Goal: Task Accomplishment & Management: Manage account settings

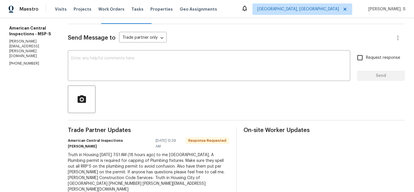
scroll to position [78, 0]
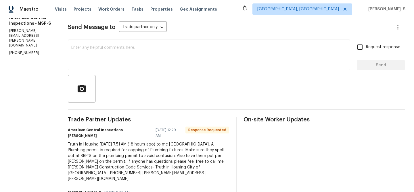
click at [130, 63] on textarea at bounding box center [208, 56] width 275 height 20
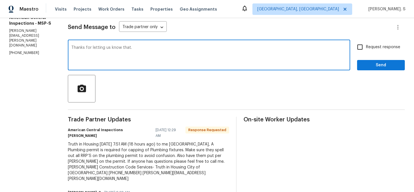
type textarea "Thanks for letting us know that."
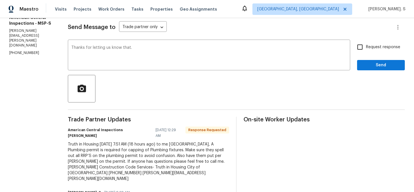
click at [382, 47] on span "Request response" at bounding box center [383, 47] width 34 height 6
click at [366, 47] on input "Request response" at bounding box center [360, 47] width 12 height 12
checkbox input "true"
click at [371, 64] on span "Send" at bounding box center [381, 65] width 39 height 7
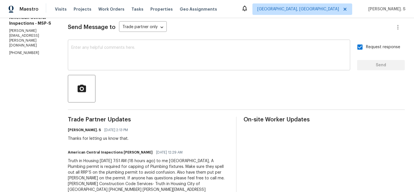
scroll to position [0, 0]
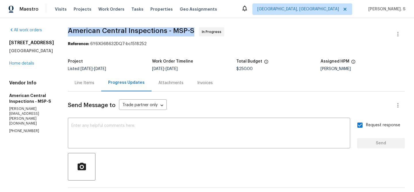
copy span "American Central Inspections - MSP-S"
click at [28, 66] on link "Home details" at bounding box center [21, 64] width 25 height 4
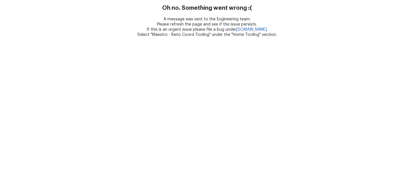
click at [260, 37] on html "Oh no. Something went wrong :( A message was sent to the Engineering team. Plea…" at bounding box center [207, 18] width 414 height 37
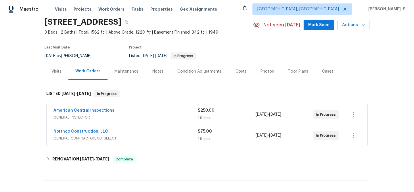
scroll to position [26, 0]
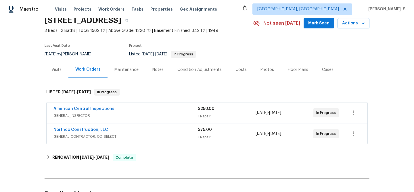
click at [69, 137] on span "GENERAL_CONTRACTOR, OD_SELECT" at bounding box center [125, 137] width 144 height 6
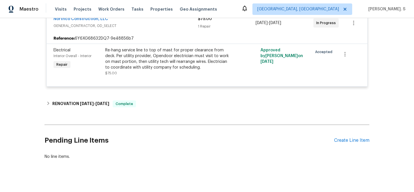
scroll to position [148, 0]
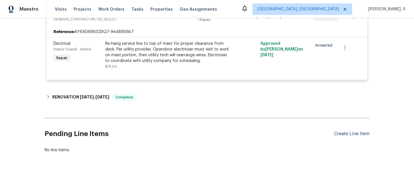
click at [353, 135] on div "Create Line Item" at bounding box center [351, 133] width 35 height 5
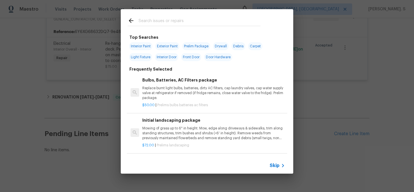
click at [185, 83] on h6 "Bulbs, Batteries, AC Filters package" at bounding box center [213, 80] width 143 height 6
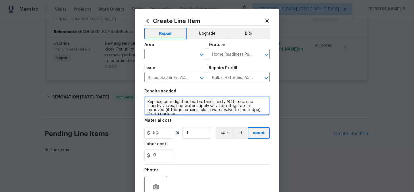
click at [211, 104] on textarea "Replace burnt light bulbs, batteries, dirty AC filters, cap laundry valves, cap…" at bounding box center [206, 106] width 125 height 18
paste textarea "TISH Inspection failed due to open permits from the previous owner for the Base…"
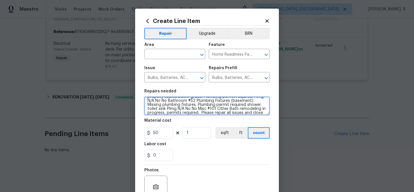
type textarea "TISH Inspection failed due to open permits from the previous owner for the Base…"
click at [203, 53] on icon "Open" at bounding box center [201, 54] width 7 height 7
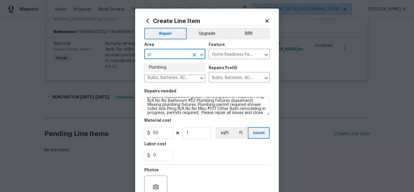
click at [164, 56] on input "pl" at bounding box center [166, 54] width 45 height 9
click at [174, 64] on li "Plumbing" at bounding box center [174, 67] width 61 height 9
click at [266, 51] on div "Home Readiness Packages ​" at bounding box center [239, 54] width 61 height 9
type input "Plumbing"
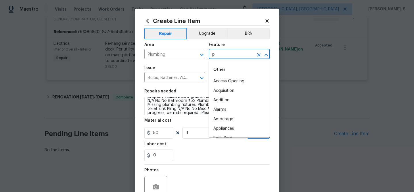
scroll to position [0, 0]
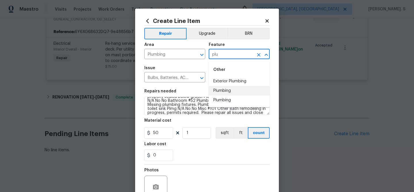
click at [243, 90] on li "Plumbing" at bounding box center [239, 90] width 61 height 9
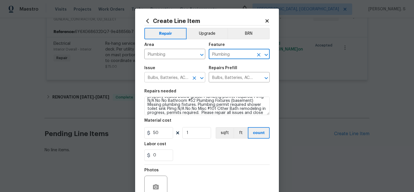
click at [204, 76] on icon "Open" at bounding box center [201, 78] width 7 height 7
type input "Plumbing"
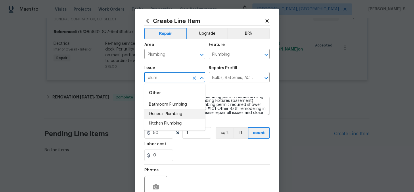
click at [183, 118] on li "General Plumbing" at bounding box center [174, 113] width 61 height 9
type input "General Plumbing"
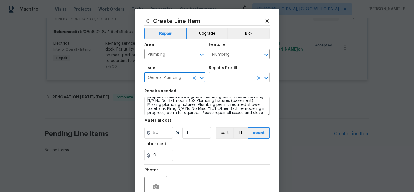
click at [264, 79] on icon "Open" at bounding box center [266, 78] width 7 height 7
type input "General Plumbing"
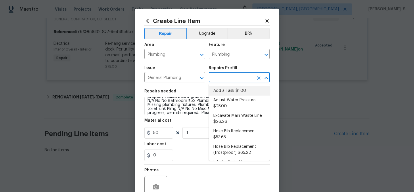
click at [247, 84] on ul "Add a Task $1.00 Adjust Water Pressure $25.00 Excavate Main Waste Line $26.26 H…" at bounding box center [239, 122] width 61 height 77
click at [246, 91] on li "Add a Task $1.00" at bounding box center [239, 90] width 61 height 9
type input "Add a Task $1.00"
type textarea "HPM to detail"
type input "1"
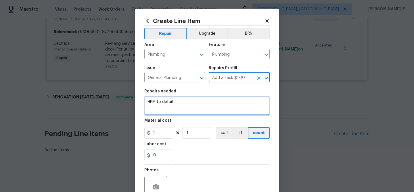
click at [228, 108] on textarea "HPM to detail" at bounding box center [206, 106] width 125 height 18
paste textarea "TISH Inspection failed due to open permits from the previous owner for the Base…"
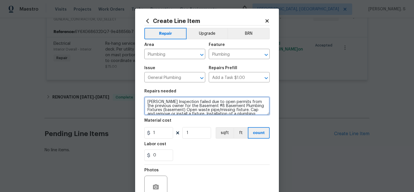
scroll to position [41, 0]
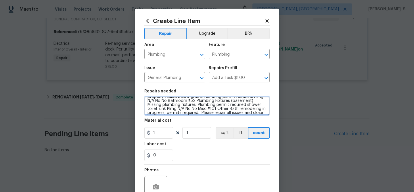
type textarea "TISH Inspection failed due to open permits from the previous owner for the Base…"
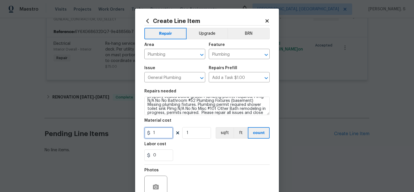
click at [163, 136] on input "1" at bounding box center [158, 132] width 29 height 11
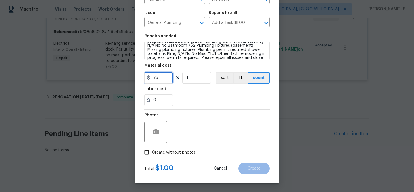
type input "75"
click at [168, 155] on span "Create without photos" at bounding box center [174, 153] width 44 height 6
click at [152, 155] on input "Create without photos" at bounding box center [146, 152] width 11 height 11
checkbox input "true"
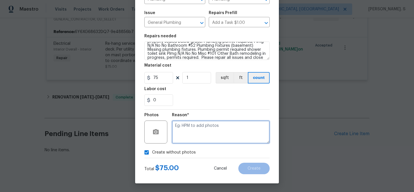
click at [216, 131] on textarea at bounding box center [221, 132] width 98 height 23
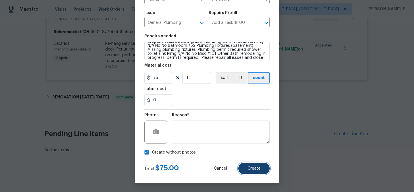
click at [263, 168] on button "Create" at bounding box center [253, 168] width 31 height 11
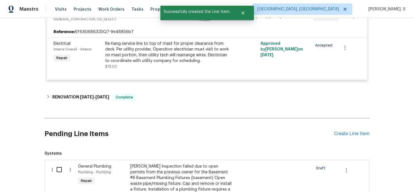
scroll to position [210, 0]
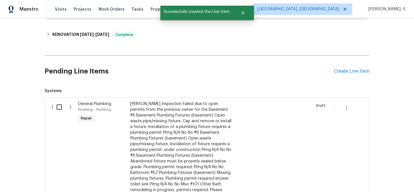
click at [64, 102] on input "checkbox" at bounding box center [61, 107] width 16 height 12
checkbox input "true"
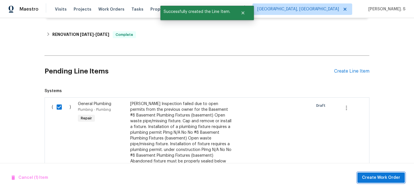
click at [391, 179] on span "Create Work Order" at bounding box center [381, 177] width 38 height 7
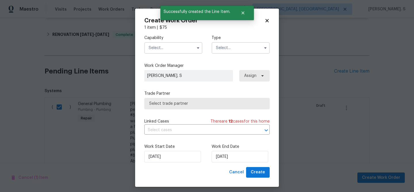
click at [170, 48] on input "text" at bounding box center [173, 47] width 58 height 11
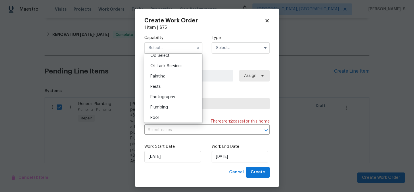
scroll to position [478, 0]
click at [172, 98] on div "Plumbing" at bounding box center [173, 96] width 55 height 10
type input "Plumbing"
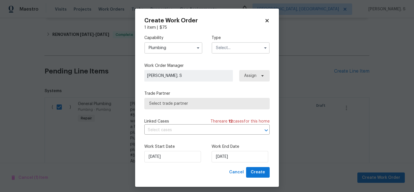
click at [234, 47] on input "text" at bounding box center [241, 47] width 58 height 11
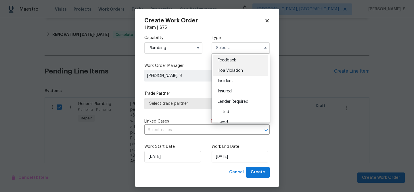
click at [225, 70] on span "Hoa Violation" at bounding box center [230, 71] width 25 height 4
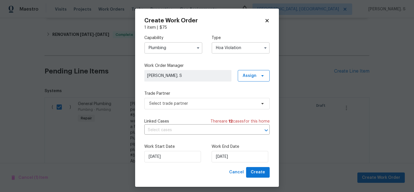
click at [232, 54] on div "Capability Plumbing Type Hoa Violation" at bounding box center [206, 44] width 125 height 28
click at [235, 51] on input "Hoa Violation" at bounding box center [241, 47] width 58 height 11
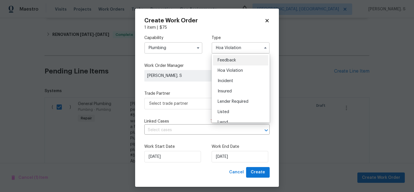
click at [218, 60] on span "Feedback" at bounding box center [227, 60] width 18 height 4
type input "Feedback"
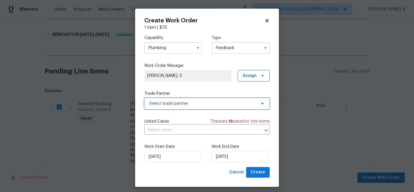
click at [198, 105] on span "Select trade partner" at bounding box center [202, 104] width 107 height 6
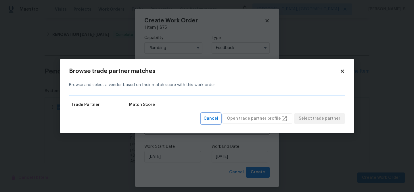
click at [209, 121] on button "Cancel" at bounding box center [210, 119] width 19 height 11
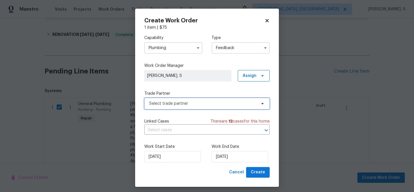
click at [205, 99] on span "Select trade partner" at bounding box center [206, 103] width 125 height 11
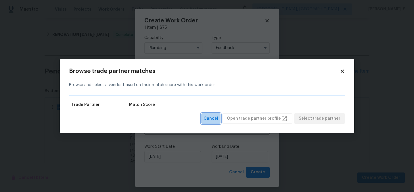
click at [217, 116] on span "Cancel" at bounding box center [210, 118] width 15 height 7
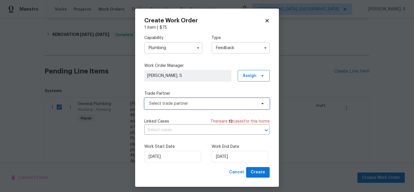
click at [212, 105] on span "Select trade partner" at bounding box center [202, 104] width 107 height 6
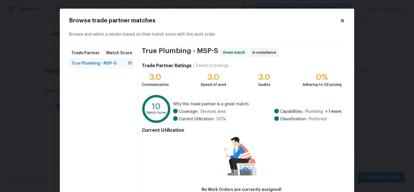
scroll to position [38, 0]
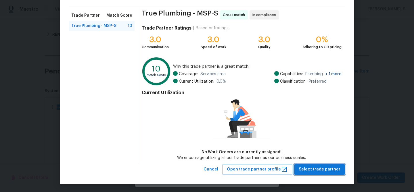
click at [321, 172] on span "Select trade partner" at bounding box center [320, 169] width 42 height 7
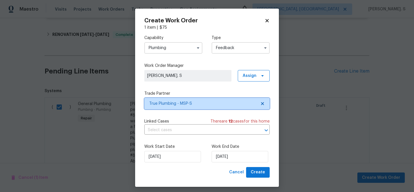
scroll to position [0, 0]
click at [206, 133] on input "text" at bounding box center [198, 130] width 109 height 9
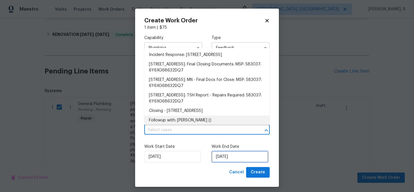
click at [225, 162] on input "[DATE]" at bounding box center [240, 156] width 57 height 11
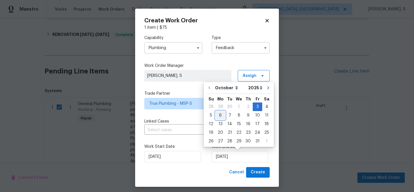
click at [222, 116] on div "6" at bounding box center [220, 116] width 9 height 8
type input "[DATE]"
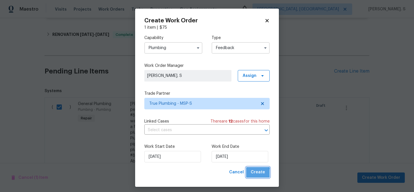
click at [255, 174] on span "Create" at bounding box center [258, 172] width 14 height 7
checkbox input "false"
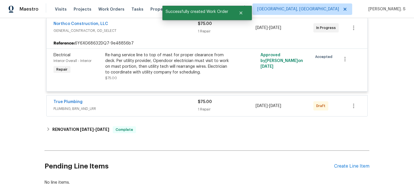
scroll to position [128, 0]
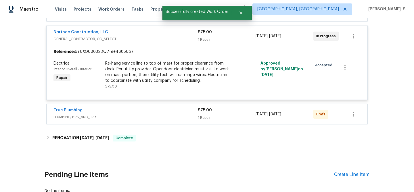
click at [65, 108] on span "True Plumbing" at bounding box center [67, 110] width 29 height 6
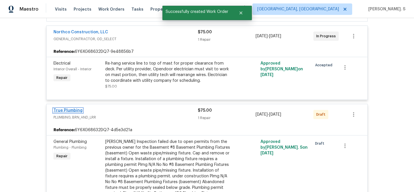
click at [64, 109] on link "True Plumbing" at bounding box center [67, 111] width 29 height 4
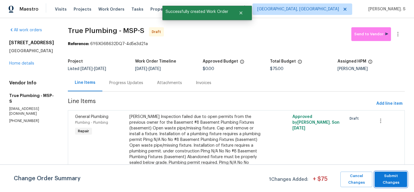
click at [387, 183] on span "Submit Changes" at bounding box center [390, 179] width 27 height 13
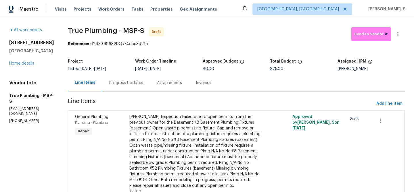
click at [130, 84] on div "Progress Updates" at bounding box center [126, 83] width 34 height 6
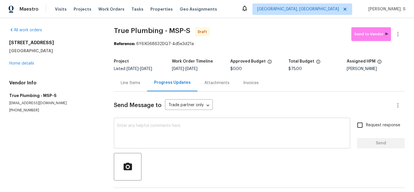
click at [138, 137] on textarea at bounding box center [231, 134] width 229 height 20
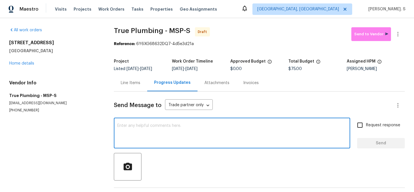
paste textarea "Hi this is Glory with Opendoor. I’m confirming you received the WO for the prop…"
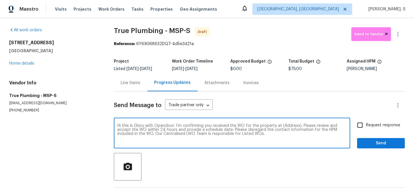
click at [118, 125] on textarea "Hi this is Glory with Opendoor. I’m confirming you received the WO for the prop…" at bounding box center [231, 134] width 229 height 20
click at [291, 126] on textarea "Hi this is Glory with Opendoor. I’m confirming you received the WO for the prop…" at bounding box center [231, 134] width 229 height 20
paste textarea "5749 27th Ave S, Minneapolis, MN 55417"
type textarea "Hi this is Glory with Opendoor. I’m confirming you received the WO for the prop…"
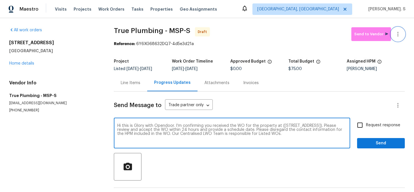
click at [400, 33] on icon "button" at bounding box center [397, 34] width 7 height 7
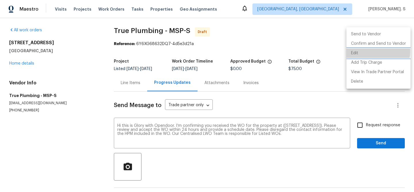
click at [372, 51] on li "Edit" at bounding box center [378, 53] width 64 height 9
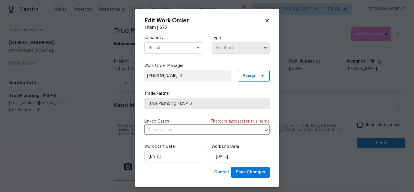
click at [195, 43] on input "text" at bounding box center [173, 47] width 58 height 11
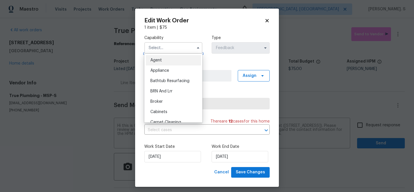
click at [195, 43] on input "text" at bounding box center [173, 47] width 58 height 11
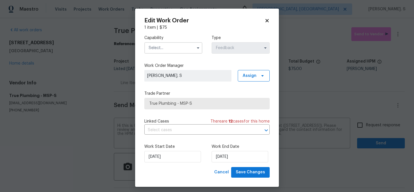
click at [181, 38] on label "Capability" at bounding box center [173, 38] width 58 height 6
click at [181, 49] on input "text" at bounding box center [173, 47] width 58 height 11
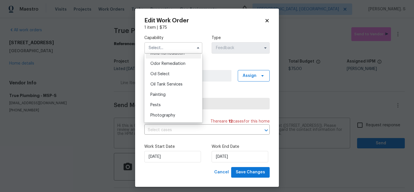
scroll to position [451, 0]
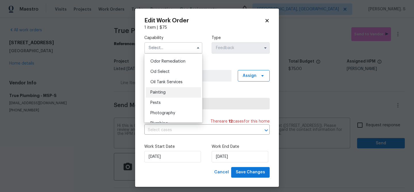
click at [176, 96] on div "Painting" at bounding box center [173, 92] width 55 height 10
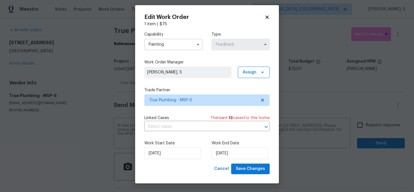
click at [176, 45] on input "Painting" at bounding box center [173, 44] width 58 height 11
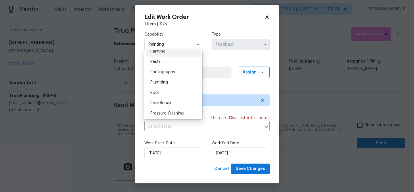
scroll to position [480, 0]
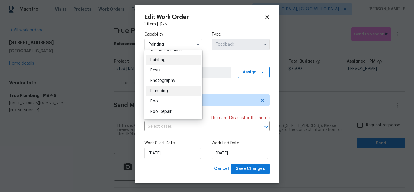
click at [173, 90] on div "Plumbing" at bounding box center [173, 91] width 55 height 10
type input "Plumbing"
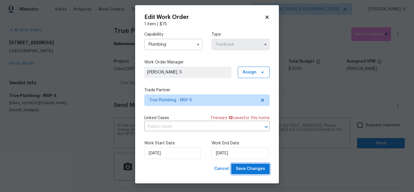
click at [249, 170] on span "Save Changes" at bounding box center [250, 169] width 29 height 7
click at [364, 131] on body "Maestro Visits Projects Work Orders Tasks Properties Geo Assignments Albuquerqu…" at bounding box center [207, 96] width 414 height 192
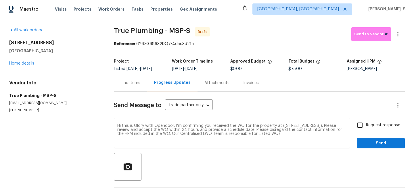
click at [364, 131] on input "Request response" at bounding box center [360, 125] width 12 height 12
checkbox input "true"
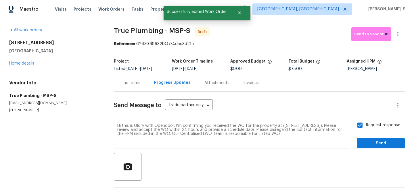
click at [364, 152] on div "Send Message to Trade partner only Trade partner only ​ Hi this is Glory with O…" at bounding box center [259, 148] width 291 height 113
click at [370, 143] on span "Send" at bounding box center [381, 143] width 39 height 7
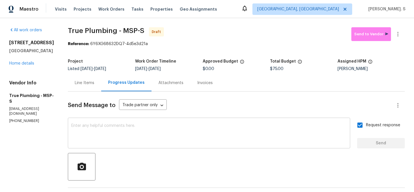
click at [234, 143] on textarea at bounding box center [208, 134] width 275 height 20
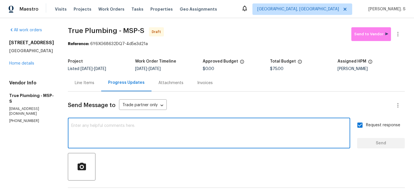
paste textarea "The Work Orders must include before-photos (both close-up and wide-angle) and a…"
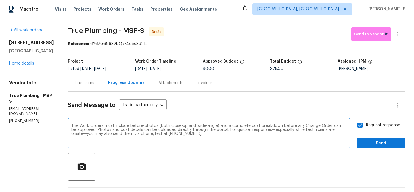
type textarea "The Work Orders must include before-photos (both close-up and wide-angle) and a…"
click at [364, 148] on button "Send" at bounding box center [381, 143] width 48 height 11
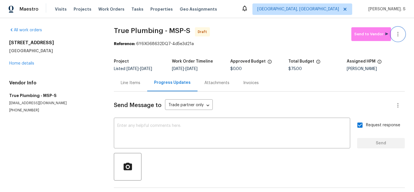
click at [402, 32] on button "button" at bounding box center [398, 34] width 14 height 14
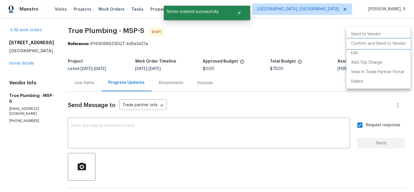
click at [374, 43] on li "Confirm and Send to Vendor" at bounding box center [378, 43] width 64 height 9
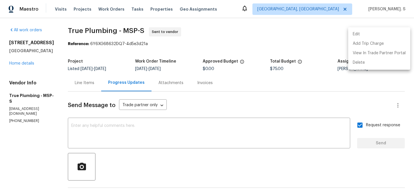
click at [85, 27] on div at bounding box center [207, 96] width 414 height 192
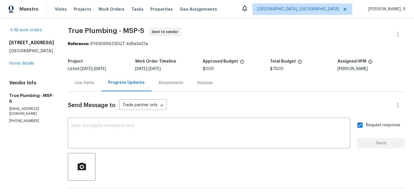
click at [85, 27] on div "Edit Add Trip Charge View In Trade Partner Portal Delete" at bounding box center [207, 96] width 414 height 192
click at [85, 27] on span "True Plumbing - MSP-S" at bounding box center [106, 30] width 76 height 7
copy span "True Plumbing - MSP-S"
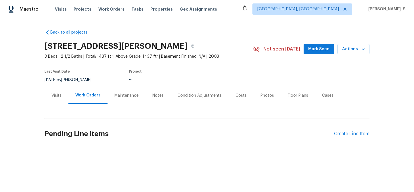
click at [67, 93] on div "Visits" at bounding box center [57, 95] width 24 height 17
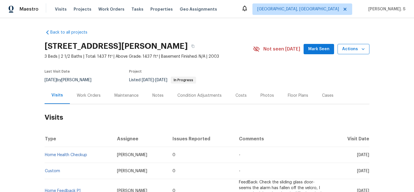
click at [362, 46] on span "Actions" at bounding box center [353, 49] width 23 height 7
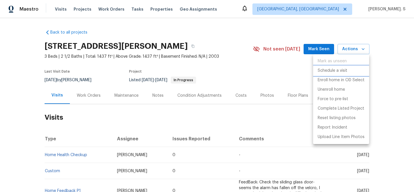
click at [348, 75] on li "Schedule a visit" at bounding box center [341, 70] width 56 height 9
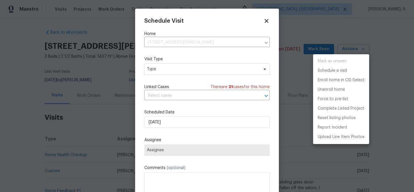
click at [216, 68] on div at bounding box center [207, 96] width 414 height 192
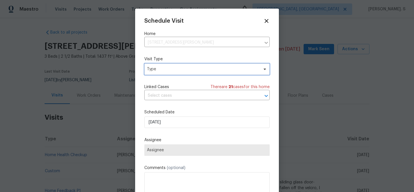
click at [208, 68] on span "Type" at bounding box center [203, 69] width 112 height 6
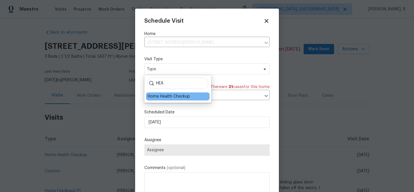
type input "HEA"
click at [172, 97] on div "Home Health Checkup" at bounding box center [169, 97] width 42 height 6
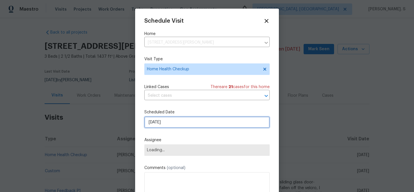
click at [166, 121] on input "[DATE]" at bounding box center [206, 122] width 125 height 11
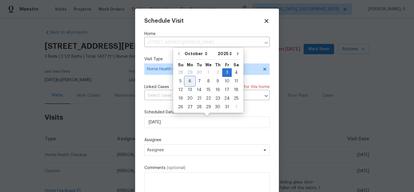
click at [189, 82] on div "6" at bounding box center [189, 81] width 9 height 8
type input "[DATE]"
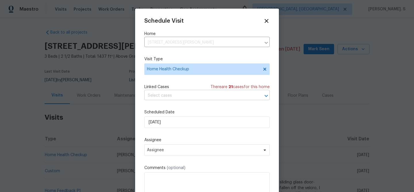
click at [185, 97] on input "text" at bounding box center [198, 95] width 109 height 9
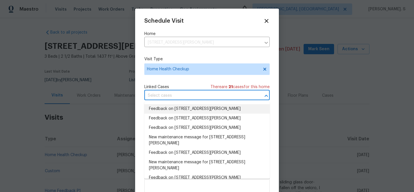
click at [177, 113] on li "Feedback on 10674 Cherrington St, Highlands Ranch, CO 80126" at bounding box center [206, 108] width 125 height 9
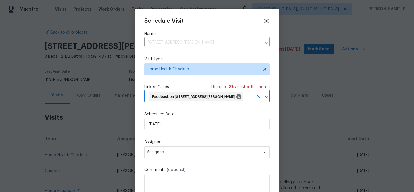
scroll to position [21, 0]
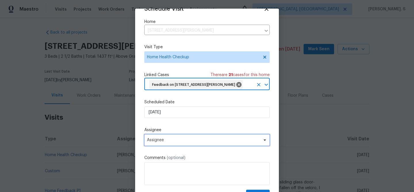
click at [177, 141] on span "Assignee" at bounding box center [203, 140] width 113 height 5
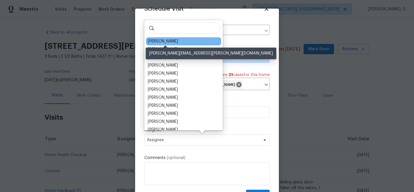
click at [171, 42] on div "Andrew McCuskey" at bounding box center [163, 42] width 30 height 6
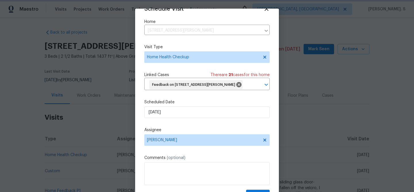
scroll to position [26, 0]
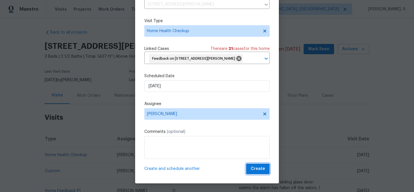
click at [258, 169] on span "Create" at bounding box center [258, 169] width 14 height 7
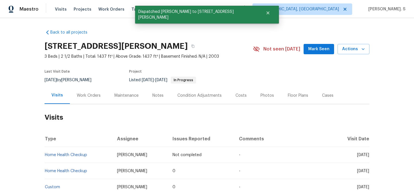
scroll to position [0, 0]
click at [59, 156] on link "Home Health Checkup" at bounding box center [66, 155] width 42 height 4
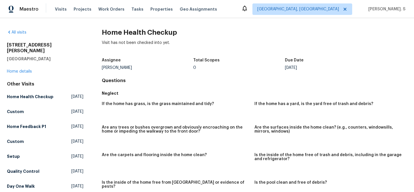
click at [129, 32] on h2 "Home Health Checkup" at bounding box center [254, 33] width 305 height 6
copy h2 "Home Health Checkup"
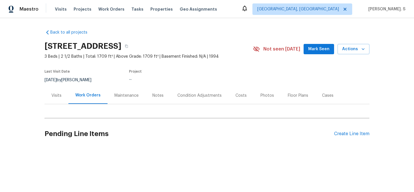
click at [51, 93] on div "Visits" at bounding box center [56, 96] width 10 height 6
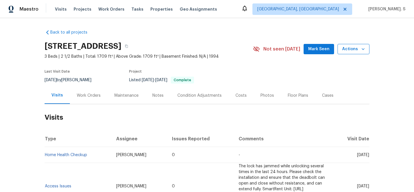
click at [349, 47] on span "Actions" at bounding box center [353, 49] width 23 height 7
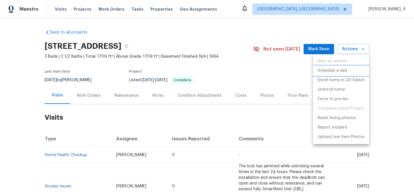
click at [334, 66] on li "Schedule a visit" at bounding box center [341, 70] width 56 height 9
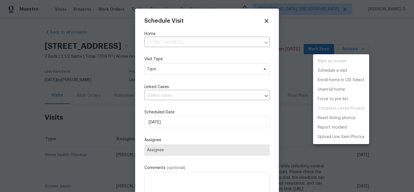
click at [206, 67] on div at bounding box center [207, 96] width 414 height 192
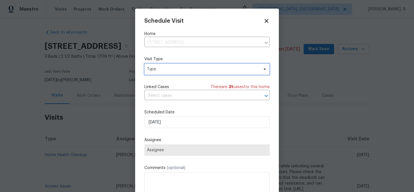
click at [187, 74] on span "Type" at bounding box center [206, 69] width 125 height 11
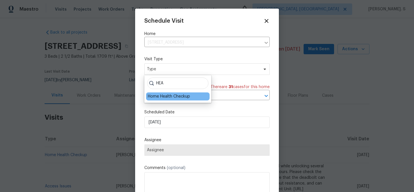
type input "HEA"
click at [168, 97] on div "Home Health Checkup" at bounding box center [169, 97] width 42 height 6
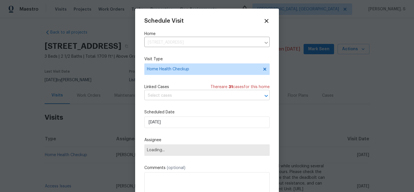
click at [191, 97] on input "text" at bounding box center [198, 95] width 109 height 9
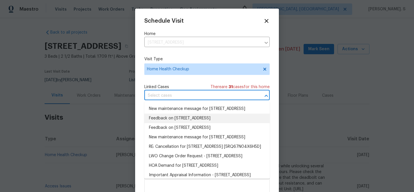
click at [182, 123] on li "Feedback on 1200 Salem Crossing Rd, Kernersville, NC 27284" at bounding box center [206, 118] width 125 height 9
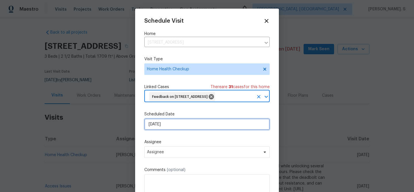
click at [167, 130] on input "[DATE]" at bounding box center [206, 124] width 125 height 11
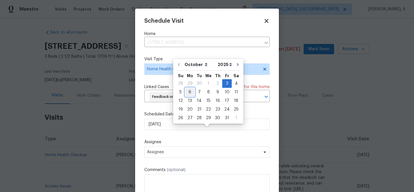
click at [189, 88] on div "6" at bounding box center [189, 92] width 9 height 8
type input "[DATE]"
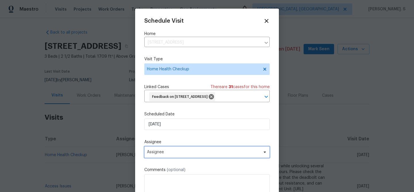
click at [172, 155] on span "Assignee" at bounding box center [203, 152] width 113 height 5
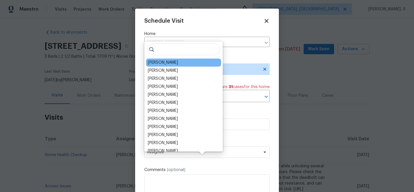
click at [153, 66] on div "[PERSON_NAME]" at bounding box center [183, 63] width 75 height 8
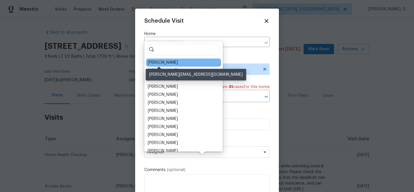
click at [154, 65] on div "[PERSON_NAME]" at bounding box center [163, 63] width 30 height 6
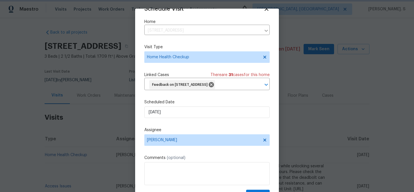
scroll to position [26, 0]
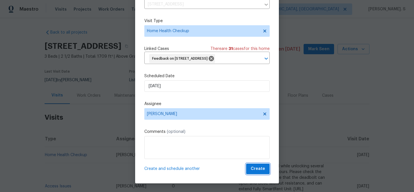
click at [255, 174] on button "Create" at bounding box center [258, 169] width 24 height 11
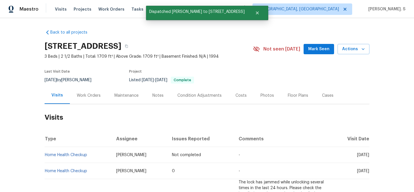
scroll to position [0, 0]
click at [66, 156] on link "Home Health Checkup" at bounding box center [66, 155] width 42 height 4
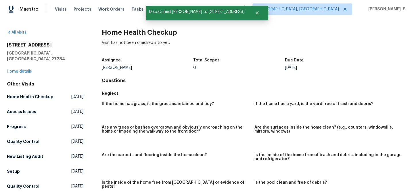
click at [118, 35] on h2 "Home Health Checkup" at bounding box center [254, 33] width 305 height 6
copy h2 "Home Health Checkup"
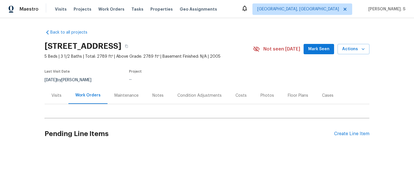
click at [48, 98] on div "Visits" at bounding box center [57, 95] width 24 height 17
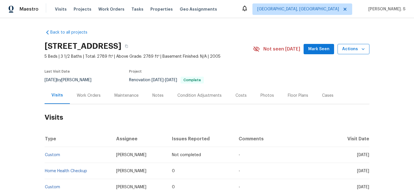
click at [351, 53] on button "Actions" at bounding box center [353, 49] width 32 height 11
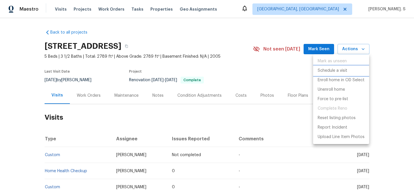
click at [337, 74] on p "Schedule a visit" at bounding box center [333, 71] width 30 height 6
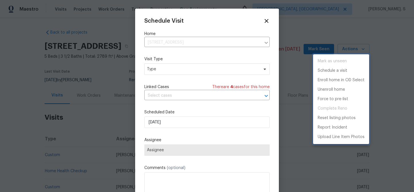
click at [162, 73] on div at bounding box center [207, 96] width 414 height 192
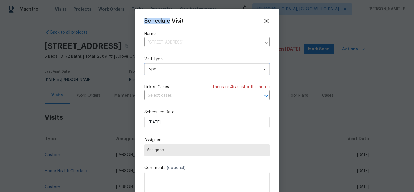
click at [162, 73] on span "Type" at bounding box center [206, 69] width 125 height 11
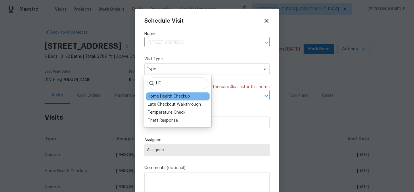
type input "HE"
click at [160, 96] on div "Home Health Checkup" at bounding box center [169, 97] width 42 height 6
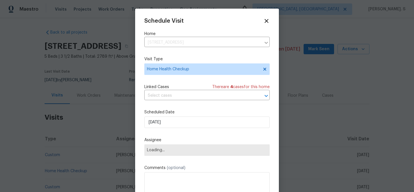
click at [160, 96] on input "text" at bounding box center [198, 95] width 109 height 9
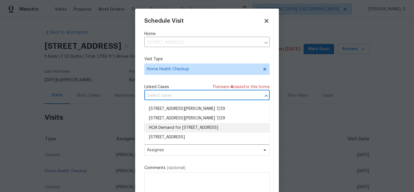
click at [160, 125] on li "HOA Demand for [STREET_ADDRESS]" at bounding box center [206, 127] width 125 height 9
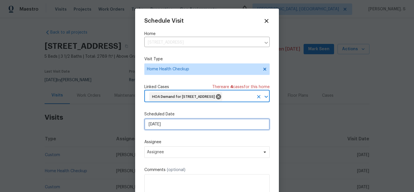
click at [155, 130] on input "[DATE]" at bounding box center [206, 124] width 125 height 11
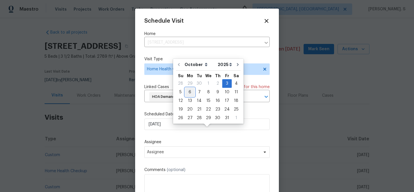
click at [190, 96] on div "6" at bounding box center [189, 92] width 9 height 8
type input "[DATE]"
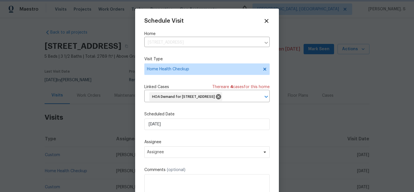
scroll to position [21, 0]
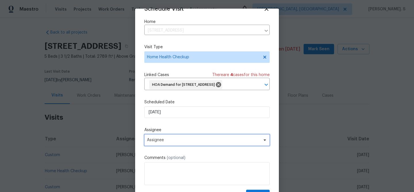
click at [166, 143] on span "Assignee" at bounding box center [206, 139] width 125 height 11
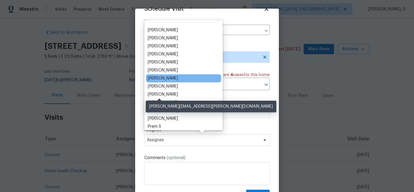
scroll to position [0, 0]
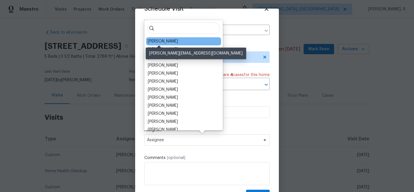
click at [159, 41] on div "[PERSON_NAME]" at bounding box center [163, 42] width 30 height 6
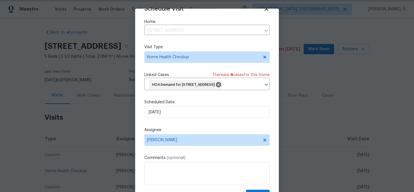
scroll to position [26, 0]
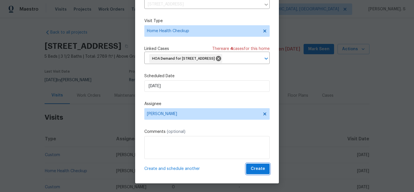
click at [264, 171] on span "Create" at bounding box center [258, 169] width 14 height 7
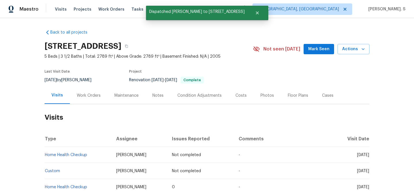
scroll to position [0, 0]
click at [71, 156] on link "Home Health Checkup" at bounding box center [66, 155] width 42 height 4
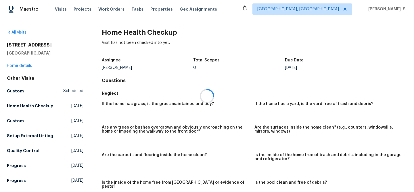
click at [131, 40] on div at bounding box center [207, 96] width 414 height 192
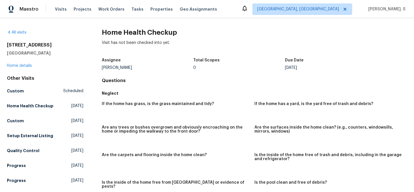
click at [149, 31] on h2 "Home Health Checkup" at bounding box center [254, 33] width 305 height 6
copy h2 "Home Health Checkup"
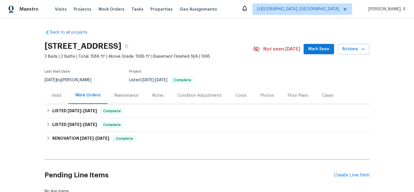
click at [71, 103] on div "Work Orders" at bounding box center [87, 95] width 39 height 17
click at [58, 93] on div "Visits" at bounding box center [56, 96] width 10 height 6
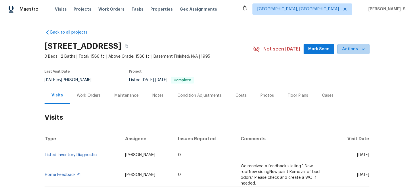
click at [358, 46] on span "Actions" at bounding box center [353, 49] width 23 height 7
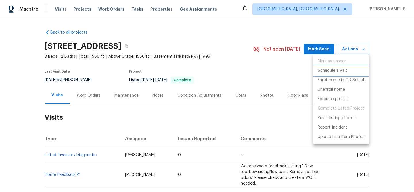
click at [328, 72] on p "Schedule a visit" at bounding box center [333, 71] width 30 height 6
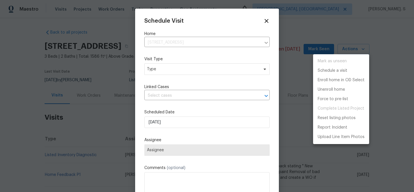
click at [170, 77] on div at bounding box center [207, 96] width 414 height 192
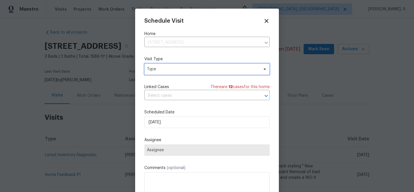
click at [170, 69] on span "Type" at bounding box center [203, 69] width 112 height 6
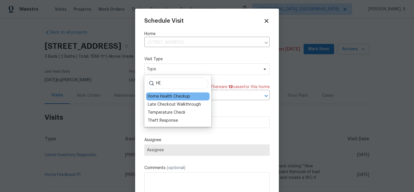
type input "HE"
click at [164, 97] on div "Home Health Checkup" at bounding box center [169, 97] width 42 height 6
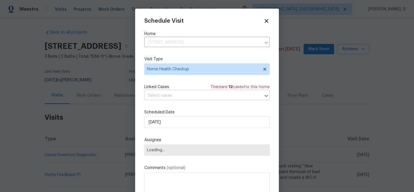
click at [186, 92] on input "text" at bounding box center [198, 95] width 109 height 9
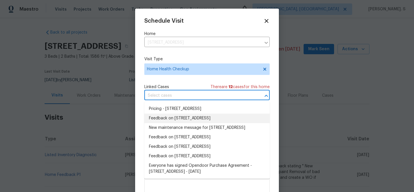
click at [176, 118] on li "Feedback on 347 Beech Ridge Rd, Thomasville, NC 27360" at bounding box center [206, 118] width 125 height 9
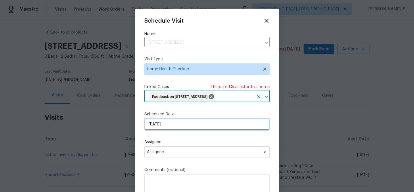
click at [167, 130] on input "[DATE]" at bounding box center [206, 124] width 125 height 11
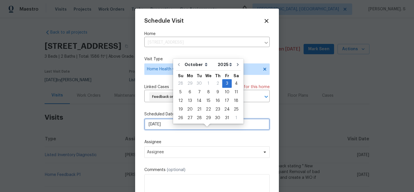
click at [167, 130] on input "[DATE]" at bounding box center [206, 124] width 125 height 11
click at [185, 94] on div "6" at bounding box center [189, 92] width 9 height 8
type input "[DATE]"
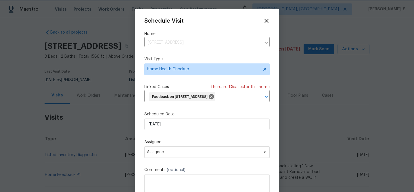
scroll to position [21, 0]
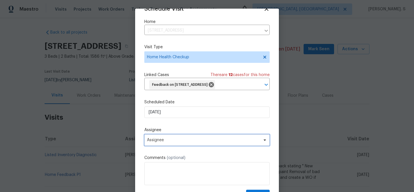
click at [168, 142] on span "Assignee" at bounding box center [203, 140] width 113 height 5
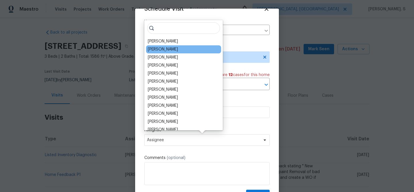
click at [166, 51] on div "Jason Bouque" at bounding box center [163, 50] width 30 height 6
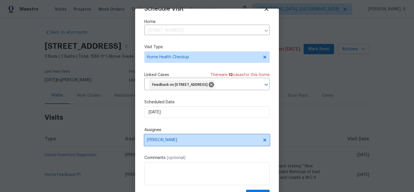
click at [156, 141] on span "Jason Bouque" at bounding box center [203, 140] width 113 height 5
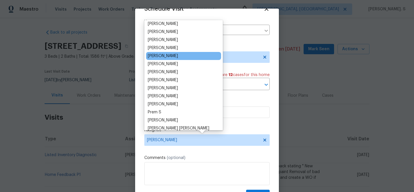
scroll to position [0, 0]
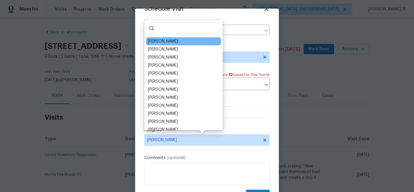
click at [192, 38] on div "Jason Bouque" at bounding box center [183, 41] width 75 height 8
click at [176, 41] on div "Jason Bouque" at bounding box center [183, 41] width 75 height 8
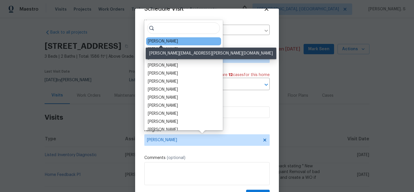
click at [170, 41] on div "Jason Bouque" at bounding box center [163, 42] width 30 height 6
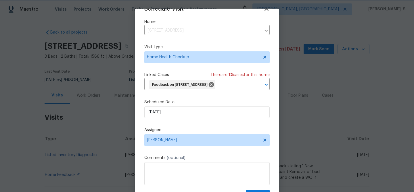
scroll to position [26, 0]
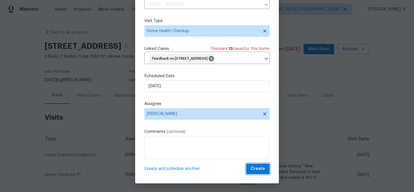
click at [254, 169] on span "Create" at bounding box center [258, 169] width 14 height 7
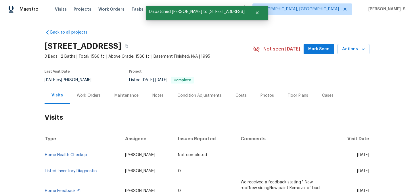
scroll to position [0, 0]
click at [72, 154] on link "Home Health Checkup" at bounding box center [66, 155] width 42 height 4
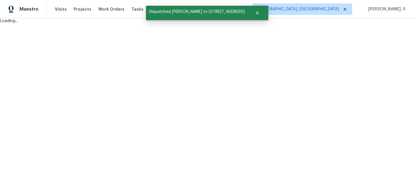
click at [103, 24] on html "Maestro Visits Projects Work Orders Tasks Properties Geo Assignments Albuquerqu…" at bounding box center [207, 12] width 414 height 24
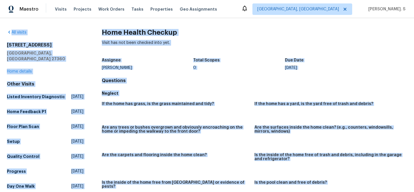
click at [116, 30] on h2 "Home Health Checkup" at bounding box center [254, 33] width 305 height 6
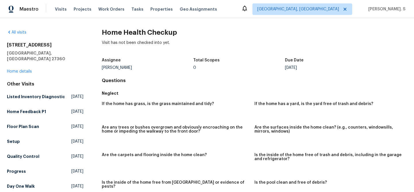
click at [116, 30] on h2 "Home Health Checkup" at bounding box center [254, 33] width 305 height 6
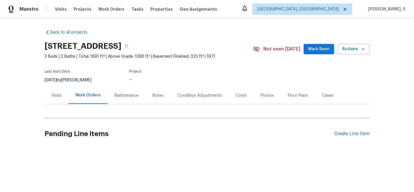
click at [53, 99] on div "Visits" at bounding box center [57, 95] width 24 height 17
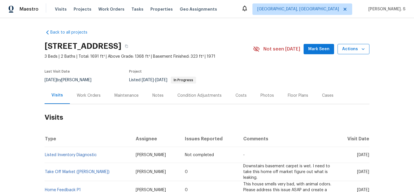
click at [351, 47] on span "Actions" at bounding box center [353, 49] width 23 height 7
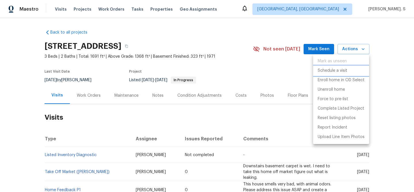
click at [333, 71] on p "Schedule a visit" at bounding box center [333, 71] width 30 height 6
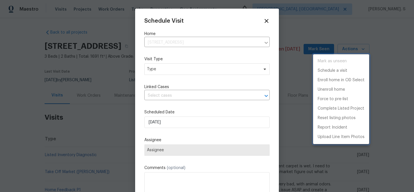
click at [166, 72] on div at bounding box center [207, 96] width 414 height 192
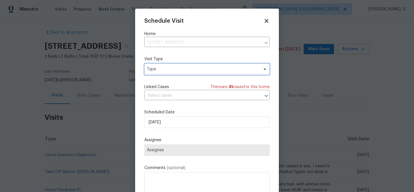
click at [158, 72] on span "Type" at bounding box center [203, 69] width 112 height 6
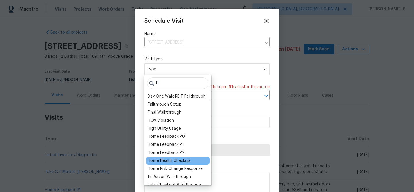
type input "H"
click at [164, 163] on div "Home Health Checkup" at bounding box center [169, 161] width 42 height 6
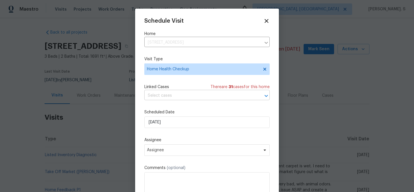
click at [179, 95] on input "text" at bounding box center [198, 95] width 109 height 9
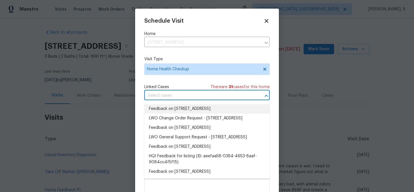
click at [171, 107] on li "Feedback on 8345 Troxaway Ct, Lewisville, NC 27023" at bounding box center [206, 108] width 125 height 9
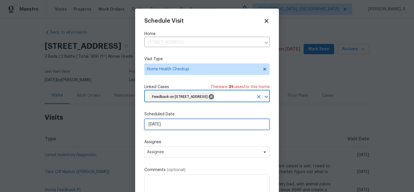
click at [163, 130] on input "[DATE]" at bounding box center [206, 124] width 125 height 11
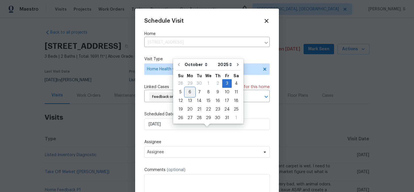
click at [188, 94] on div "6" at bounding box center [189, 92] width 9 height 8
type input "[DATE]"
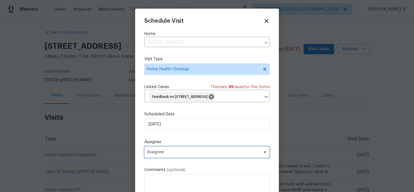
click at [185, 158] on span "Assignee" at bounding box center [206, 152] width 125 height 11
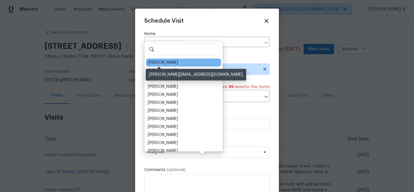
click at [157, 61] on div "Ken Romain" at bounding box center [163, 63] width 30 height 6
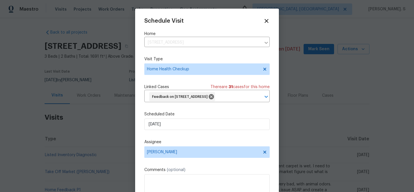
click at [157, 61] on label "Visit Type" at bounding box center [206, 59] width 125 height 6
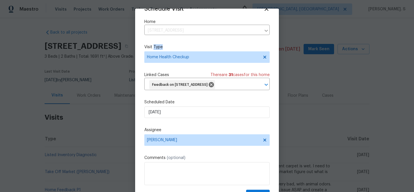
scroll to position [26, 0]
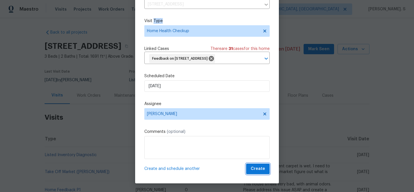
click at [258, 168] on span "Create" at bounding box center [258, 169] width 14 height 7
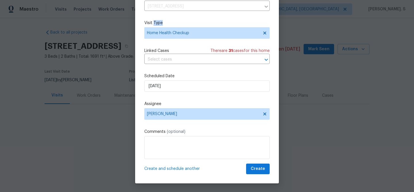
scroll to position [10, 0]
click at [63, 157] on link "Home Health Checkup" at bounding box center [66, 155] width 42 height 4
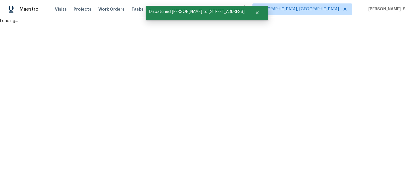
click at [63, 24] on html "Maestro Visits Projects Work Orders Tasks Properties Geo Assignments Albuquerqu…" at bounding box center [207, 12] width 414 height 24
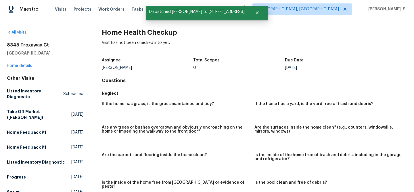
click at [118, 34] on h2 "Home Health Checkup" at bounding box center [254, 33] width 305 height 6
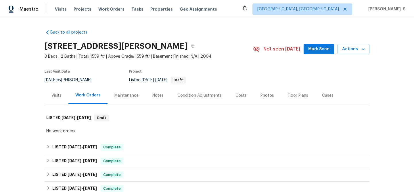
click at [54, 89] on div "Visits" at bounding box center [57, 95] width 24 height 17
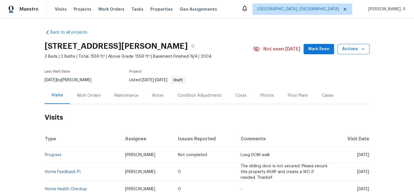
click at [360, 49] on span "Actions" at bounding box center [353, 49] width 23 height 7
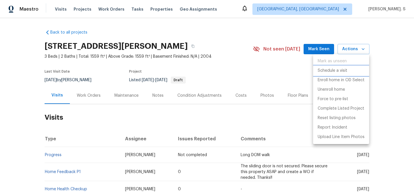
click at [326, 68] on p "Schedule a visit" at bounding box center [333, 71] width 30 height 6
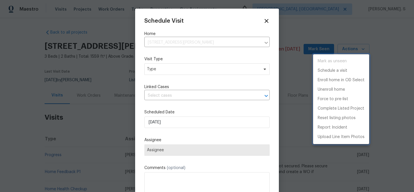
click at [162, 71] on div at bounding box center [207, 96] width 414 height 192
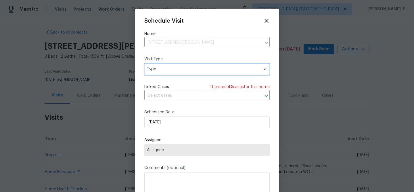
click at [155, 72] on span "Type" at bounding box center [206, 69] width 125 height 11
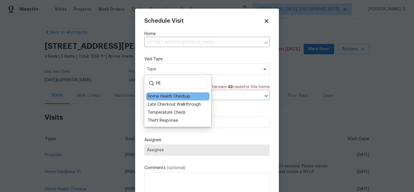
type input "HE"
click at [163, 99] on div "Home Health Checkup" at bounding box center [169, 97] width 42 height 6
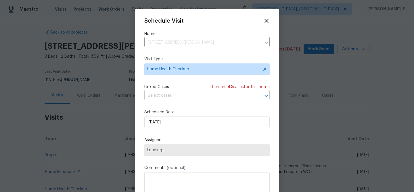
click at [167, 94] on input "text" at bounding box center [198, 95] width 109 height 9
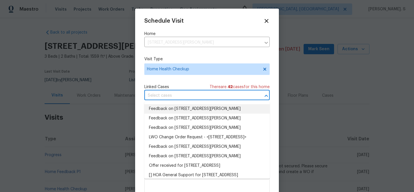
click at [164, 107] on li "Feedback on 323 Springfield Cir, Easley, SC 29642" at bounding box center [206, 108] width 125 height 9
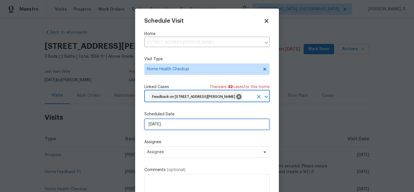
click at [167, 122] on input "[DATE]" at bounding box center [206, 124] width 125 height 11
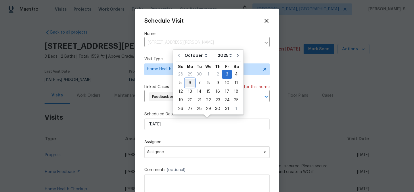
click at [191, 82] on div "6" at bounding box center [189, 83] width 9 height 8
type input "[DATE]"
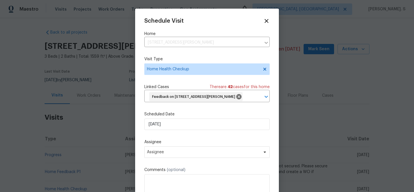
click at [163, 160] on div "Schedule Visit Home 323 Springfield Cir, Easley, SC 29642 ​ Visit Type Home Hea…" at bounding box center [206, 115] width 125 height 195
click at [167, 156] on span "Assignee" at bounding box center [206, 152] width 125 height 11
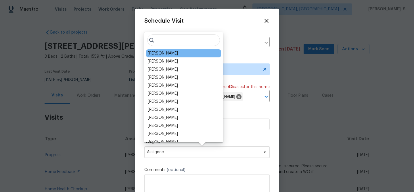
click at [168, 51] on div "William Bynum" at bounding box center [163, 54] width 30 height 6
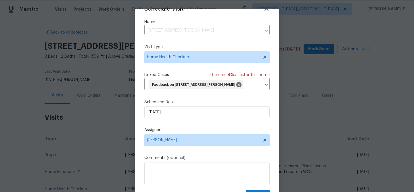
scroll to position [26, 0]
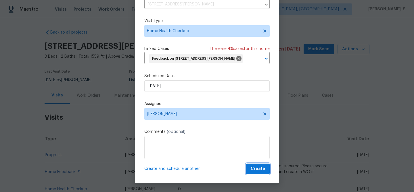
click at [258, 165] on button "Create" at bounding box center [258, 169] width 24 height 11
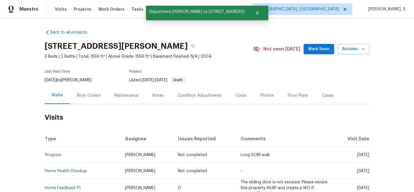
scroll to position [0, 0]
click at [70, 174] on td "Home Health Checkup" at bounding box center [83, 171] width 76 height 16
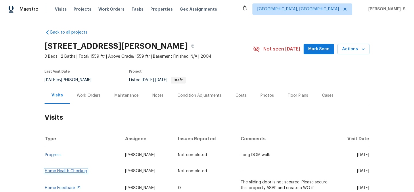
click at [72, 170] on link "Home Health Checkup" at bounding box center [66, 171] width 42 height 4
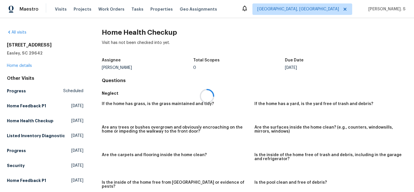
click at [115, 34] on div at bounding box center [207, 96] width 414 height 192
click at [115, 34] on h2 "Home Health Checkup" at bounding box center [254, 33] width 305 height 6
copy h2 "Home Health Checkup"
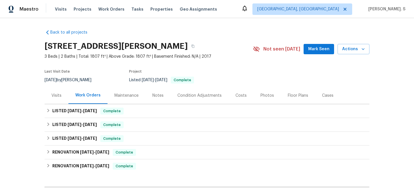
click at [59, 101] on div "Visits" at bounding box center [57, 95] width 24 height 17
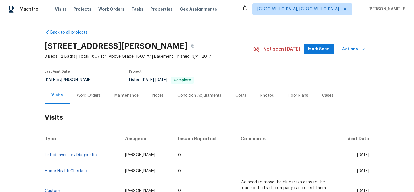
click at [349, 53] on button "Actions" at bounding box center [353, 49] width 32 height 11
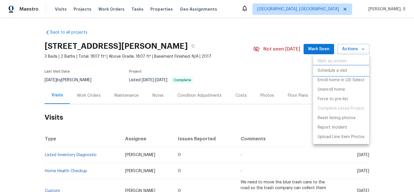
click at [339, 71] on p "Schedule a visit" at bounding box center [333, 71] width 30 height 6
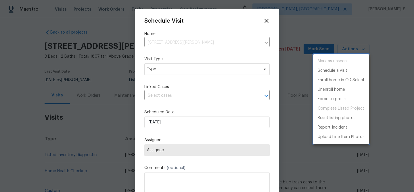
click at [166, 74] on div at bounding box center [207, 96] width 414 height 192
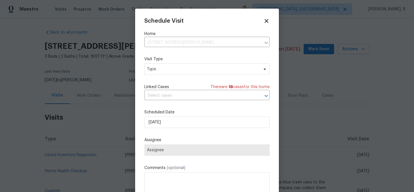
click at [166, 74] on div "Mark as unseen Schedule a visit Enroll home in OD Select Unenroll home Force to…" at bounding box center [207, 96] width 414 height 192
click at [143, 70] on div "Schedule Visit Home 231 Henrydale Dr, Easley, SC 29642 ​ Visit Type Type Linked…" at bounding box center [207, 109] width 144 height 201
click at [160, 71] on span "Type" at bounding box center [203, 69] width 112 height 6
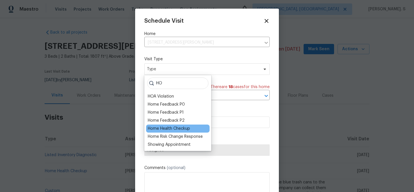
type input "HO"
click at [160, 131] on div "Home Health Checkup" at bounding box center [169, 129] width 42 height 6
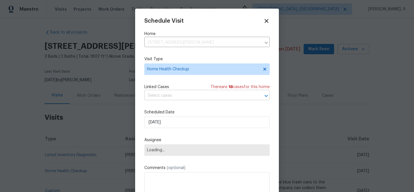
click at [180, 98] on input "text" at bounding box center [198, 95] width 109 height 9
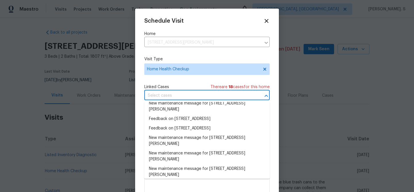
scroll to position [66, 0]
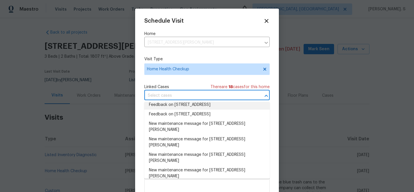
click at [182, 108] on li "Feedback on 231 Henrydale Dr, Easley, SC 29642" at bounding box center [206, 104] width 125 height 9
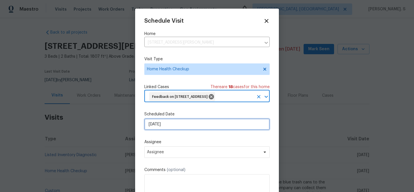
click at [167, 128] on input "[DATE]" at bounding box center [206, 124] width 125 height 11
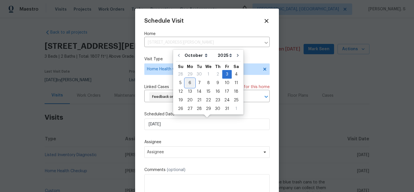
click at [188, 85] on div "6" at bounding box center [189, 83] width 9 height 8
type input "[DATE]"
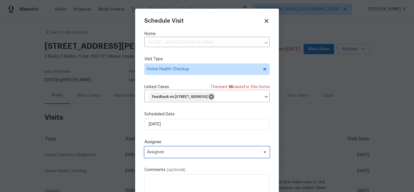
click at [180, 150] on span "Assignee" at bounding box center [206, 152] width 125 height 11
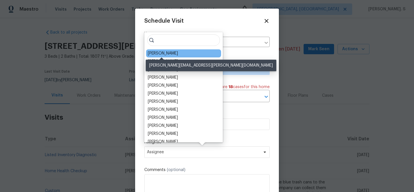
click at [159, 55] on div "[PERSON_NAME]" at bounding box center [163, 54] width 30 height 6
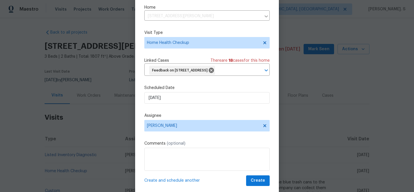
scroll to position [26, 0]
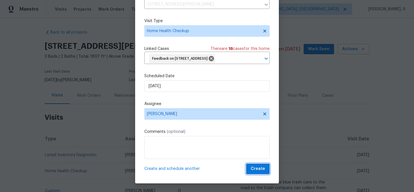
click at [256, 168] on span "Create" at bounding box center [258, 169] width 14 height 7
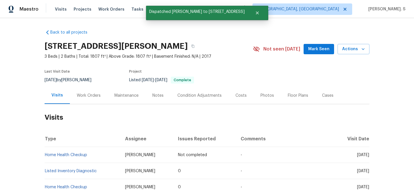
scroll to position [0, 0]
click at [58, 153] on link "Home Health Checkup" at bounding box center [66, 155] width 42 height 4
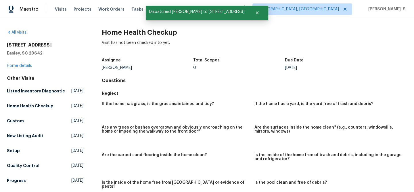
click at [124, 32] on h2 "Home Health Checkup" at bounding box center [254, 33] width 305 height 6
copy h2 "Home Health Checkup"
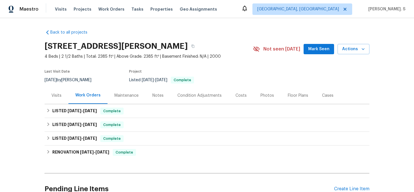
click at [47, 102] on div "Visits" at bounding box center [57, 95] width 24 height 17
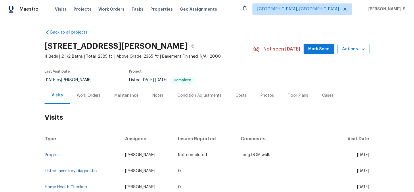
click at [345, 52] on span "Actions" at bounding box center [353, 49] width 23 height 7
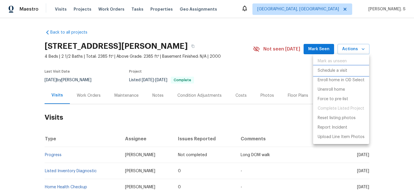
click at [343, 68] on p "Schedule a visit" at bounding box center [333, 71] width 30 height 6
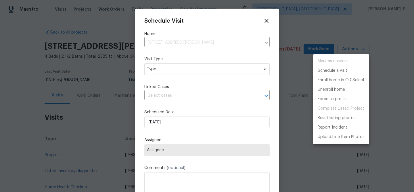
click at [164, 72] on div at bounding box center [207, 96] width 414 height 192
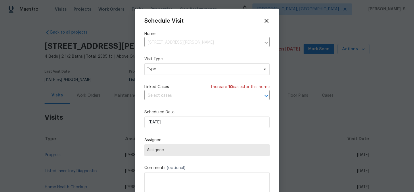
click at [164, 72] on div "Mark as unseen Schedule a visit Enroll home in OD Select Unenroll home Force to…" at bounding box center [207, 96] width 414 height 192
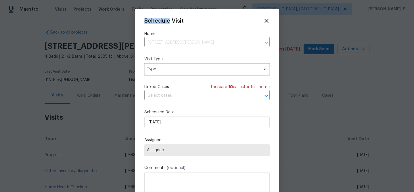
click at [164, 72] on span "Type" at bounding box center [206, 69] width 125 height 11
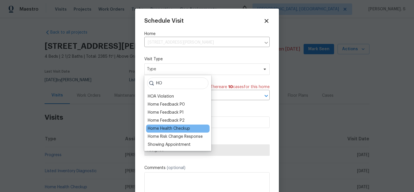
type input "HO"
click at [158, 128] on div "Home Health Checkup" at bounding box center [169, 129] width 42 height 6
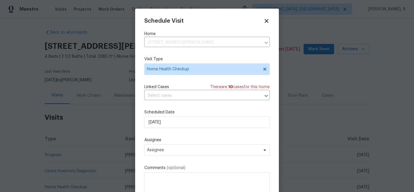
click at [185, 91] on div "Linked Cases There are 10 case s for this home ​" at bounding box center [206, 92] width 125 height 16
click at [180, 100] on input "text" at bounding box center [198, 95] width 109 height 9
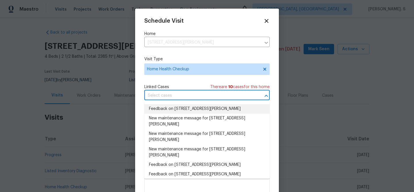
click at [180, 107] on li "Feedback on [STREET_ADDRESS][PERSON_NAME]" at bounding box center [206, 108] width 125 height 9
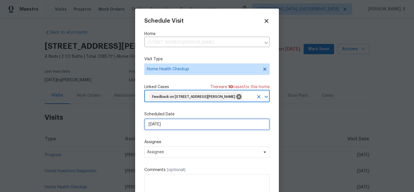
click at [174, 130] on input "[DATE]" at bounding box center [206, 124] width 125 height 11
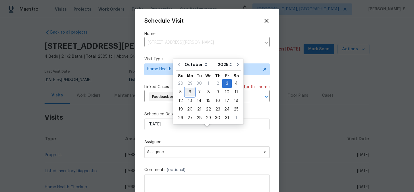
click at [188, 95] on div "6" at bounding box center [189, 92] width 9 height 8
type input "[DATE]"
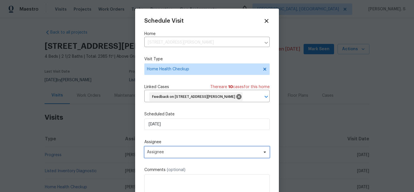
click at [190, 155] on span "Assignee" at bounding box center [203, 152] width 113 height 5
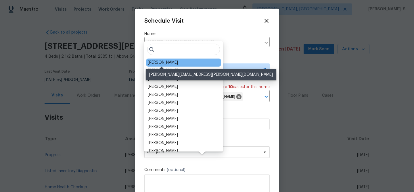
click at [161, 61] on div "[PERSON_NAME]" at bounding box center [163, 63] width 30 height 6
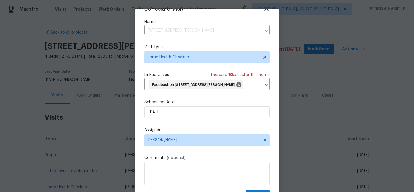
scroll to position [26, 0]
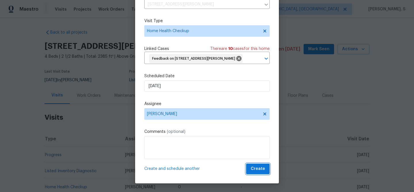
click at [258, 170] on span "Create" at bounding box center [258, 169] width 14 height 7
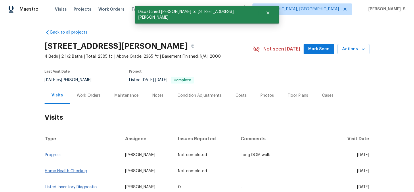
scroll to position [0, 0]
click at [70, 170] on link "Home Health Checkup" at bounding box center [66, 171] width 42 height 4
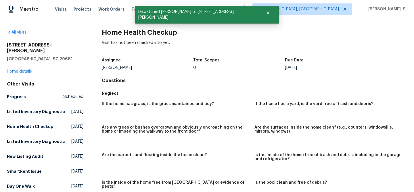
click at [137, 32] on h2 "Home Health Checkup" at bounding box center [254, 33] width 305 height 6
click at [134, 32] on h2 "Home Health Checkup" at bounding box center [254, 33] width 305 height 6
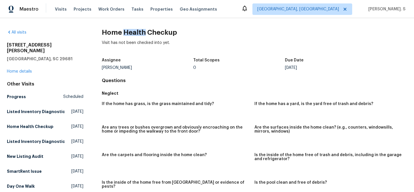
click at [134, 32] on h2 "Home Health Checkup" at bounding box center [254, 33] width 305 height 6
copy h2 "Home Health Checkup"
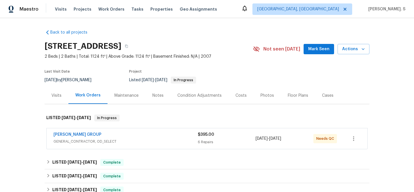
click at [54, 83] on div "[DATE] by [PERSON_NAME]" at bounding box center [72, 80] width 54 height 7
click at [47, 88] on div "Visits" at bounding box center [57, 95] width 24 height 17
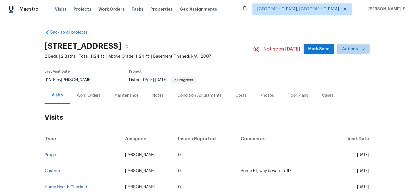
click at [344, 48] on span "Actions" at bounding box center [353, 49] width 23 height 7
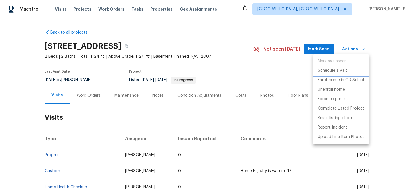
click at [333, 72] on p "Schedule a visit" at bounding box center [333, 71] width 30 height 6
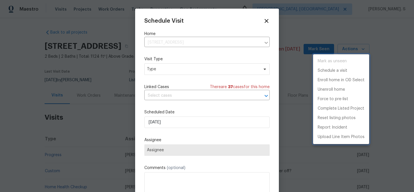
click at [182, 70] on div at bounding box center [207, 96] width 414 height 192
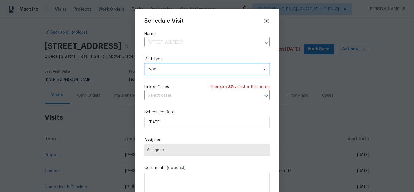
click at [181, 70] on span "Type" at bounding box center [203, 69] width 112 height 6
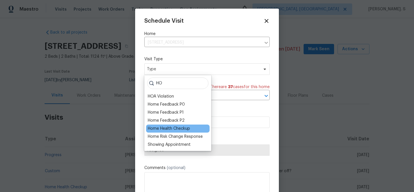
type input "HO"
click at [159, 128] on div "Home Health Checkup" at bounding box center [169, 129] width 42 height 6
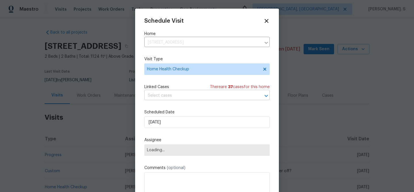
click at [170, 92] on input "text" at bounding box center [198, 95] width 109 height 9
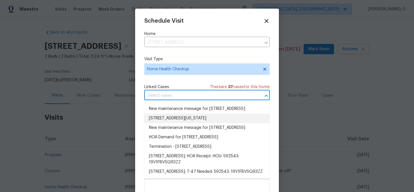
click at [167, 123] on li "[STREET_ADDRESS][US_STATE]" at bounding box center [206, 118] width 125 height 9
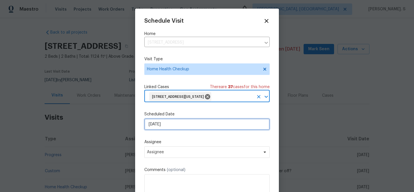
click at [162, 128] on input "[DATE]" at bounding box center [206, 124] width 125 height 11
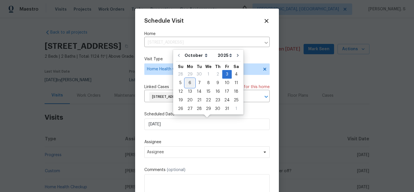
click at [187, 85] on div "6" at bounding box center [189, 83] width 9 height 8
type input "[DATE]"
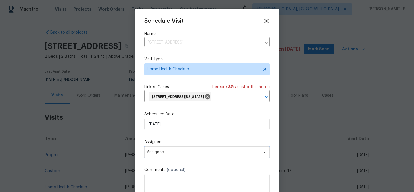
click at [183, 154] on span "Assignee" at bounding box center [203, 152] width 113 height 5
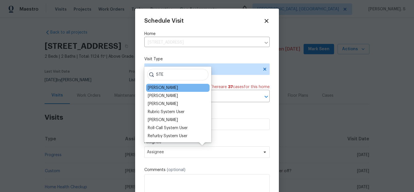
type input "STE"
click at [177, 89] on div "[PERSON_NAME]" at bounding box center [178, 88] width 64 height 8
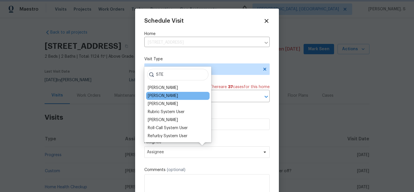
click at [173, 98] on div "[PERSON_NAME]" at bounding box center [178, 96] width 64 height 8
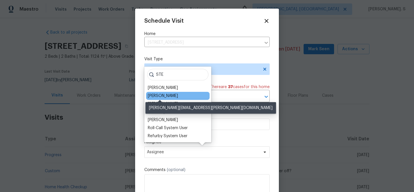
click at [167, 98] on div "[PERSON_NAME]" at bounding box center [163, 96] width 30 height 6
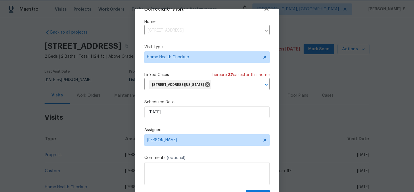
scroll to position [26, 0]
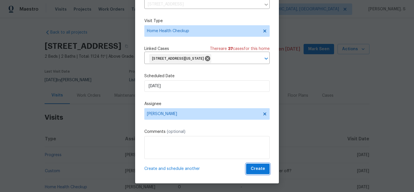
click at [253, 169] on span "Create" at bounding box center [258, 169] width 14 height 7
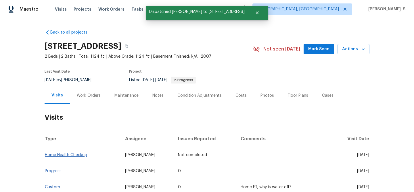
scroll to position [0, 0]
click at [76, 157] on link "Home Health Checkup" at bounding box center [66, 155] width 42 height 4
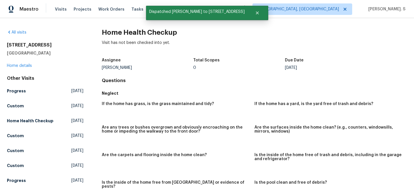
click at [134, 35] on h2 "Home Health Checkup" at bounding box center [254, 33] width 305 height 6
click at [148, 50] on div "Visit has not been checked into yet." at bounding box center [254, 47] width 305 height 15
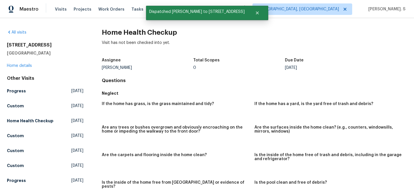
click at [148, 50] on div "Visit has not been checked into yet." at bounding box center [254, 47] width 305 height 15
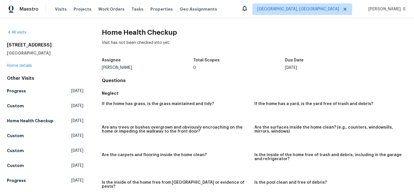
click at [142, 33] on h2 "Home Health Checkup" at bounding box center [254, 33] width 305 height 6
copy h2 "Home Health Checkup"
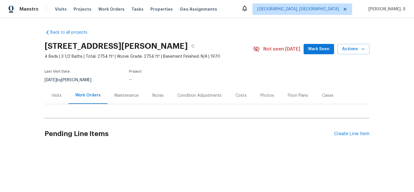
click at [46, 102] on div "Visits" at bounding box center [57, 95] width 24 height 17
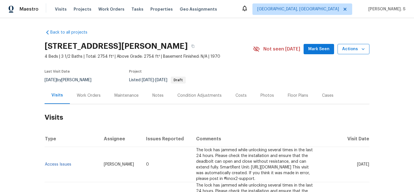
click at [354, 53] on button "Actions" at bounding box center [353, 49] width 32 height 11
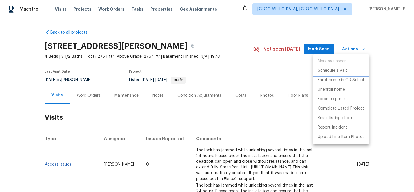
click at [339, 73] on p "Schedule a visit" at bounding box center [333, 71] width 30 height 6
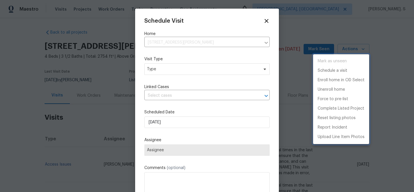
click at [184, 70] on div at bounding box center [207, 96] width 414 height 192
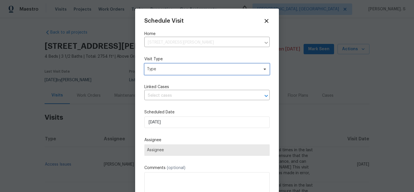
click at [176, 71] on span "Type" at bounding box center [203, 69] width 112 height 6
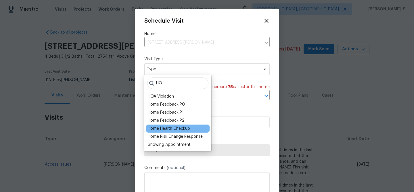
type input "HO"
click at [184, 125] on div "Home Health Checkup" at bounding box center [178, 129] width 64 height 8
click at [171, 128] on div "Home Health Checkup" at bounding box center [169, 129] width 42 height 6
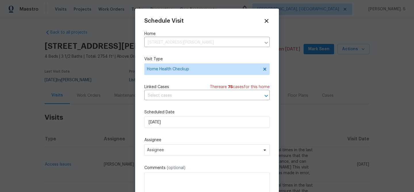
click at [189, 91] on div "Linked Cases There are 75 case s for this home ​" at bounding box center [206, 92] width 125 height 16
click at [184, 92] on input "text" at bounding box center [198, 95] width 109 height 9
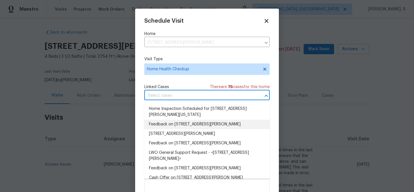
scroll to position [344, 0]
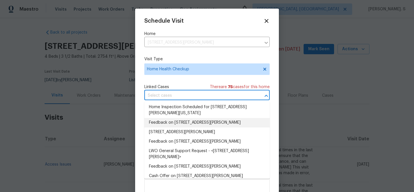
click at [188, 121] on li "Feedback on [STREET_ADDRESS][PERSON_NAME]" at bounding box center [206, 122] width 125 height 9
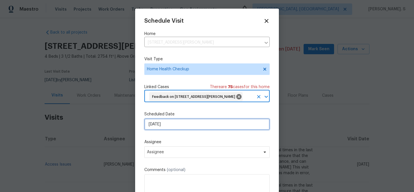
click at [180, 129] on input "[DATE]" at bounding box center [206, 124] width 125 height 11
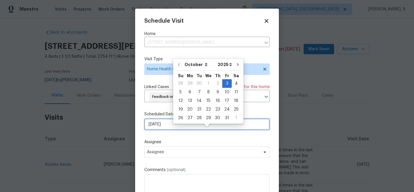
click at [177, 130] on input "[DATE]" at bounding box center [206, 124] width 125 height 11
click at [188, 92] on div "6" at bounding box center [189, 92] width 9 height 8
type input "[DATE]"
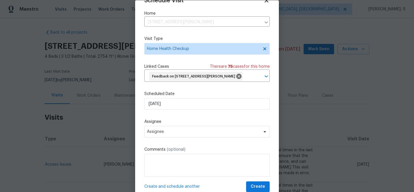
scroll to position [26, 0]
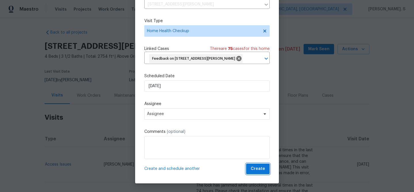
click at [255, 170] on span "Create" at bounding box center [258, 169] width 14 height 7
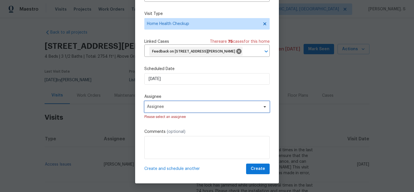
click at [177, 109] on span "Assignee" at bounding box center [203, 107] width 113 height 5
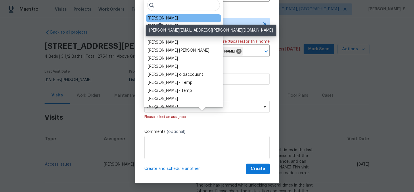
click at [152, 21] on div "[PERSON_NAME]" at bounding box center [163, 19] width 30 height 6
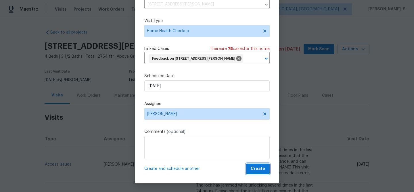
click at [260, 170] on span "Create" at bounding box center [258, 169] width 14 height 7
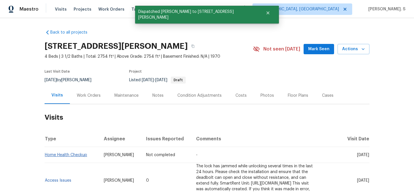
scroll to position [0, 0]
click at [64, 155] on link "Home Health Checkup" at bounding box center [66, 155] width 42 height 4
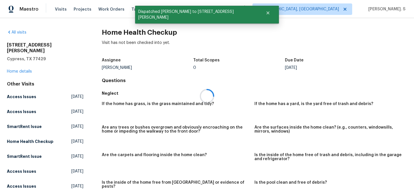
click at [137, 30] on div at bounding box center [207, 96] width 414 height 192
click at [137, 30] on h2 "Home Health Checkup" at bounding box center [254, 33] width 305 height 6
copy h2 "Home Health Checkup"
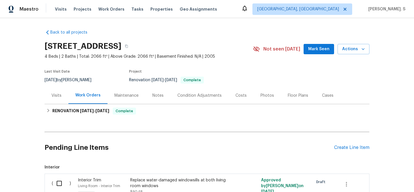
click at [50, 100] on div "Visits" at bounding box center [57, 95] width 24 height 17
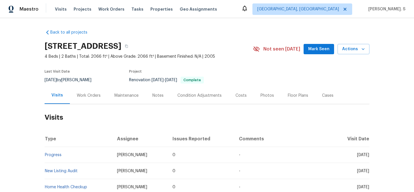
click at [88, 97] on div "Work Orders" at bounding box center [89, 96] width 24 height 6
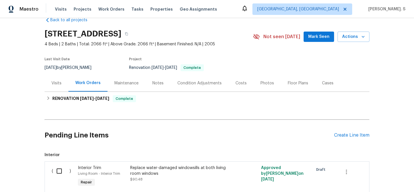
scroll to position [11, 0]
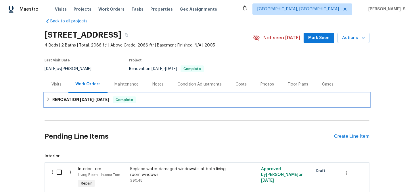
click at [93, 105] on div "RENOVATION 7/16/25 - 8/12/25 Complete" at bounding box center [207, 100] width 325 height 14
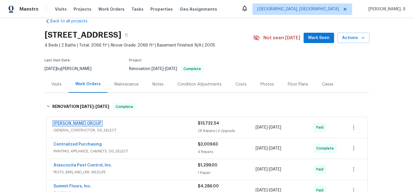
click at [89, 124] on link "BARAKEL VENZ GROUP" at bounding box center [77, 124] width 48 height 4
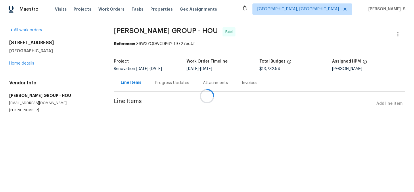
click at [24, 59] on div at bounding box center [207, 96] width 414 height 192
click at [22, 64] on div at bounding box center [207, 96] width 414 height 192
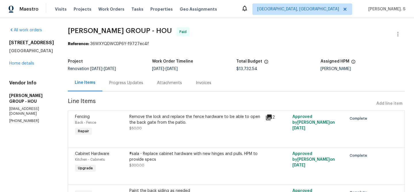
click at [22, 64] on div "3530 Glowing Horizon Rd Pasadena, TX 77503 Home details" at bounding box center [31, 53] width 45 height 26
click at [26, 66] on div "3530 Glowing Horizon Rd Pasadena, TX 77503 Home details" at bounding box center [31, 53] width 45 height 26
click at [29, 66] on link "Home details" at bounding box center [21, 64] width 25 height 4
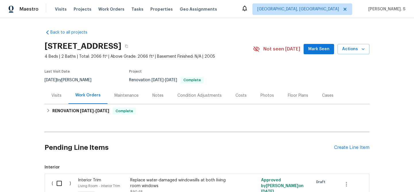
click at [51, 96] on div "Visits" at bounding box center [57, 95] width 24 height 17
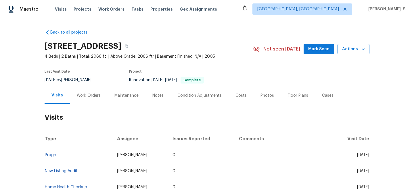
click at [355, 49] on span "Actions" at bounding box center [353, 49] width 23 height 7
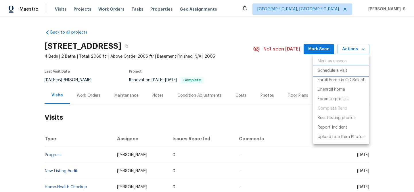
click at [330, 68] on p "Schedule a visit" at bounding box center [333, 71] width 30 height 6
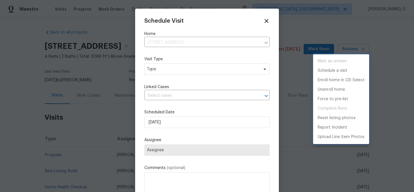
click at [179, 78] on div at bounding box center [207, 96] width 414 height 192
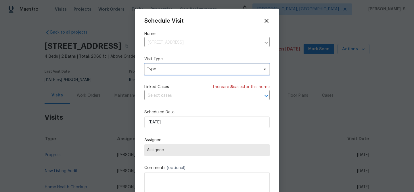
click at [177, 69] on span "Type" at bounding box center [203, 69] width 112 height 6
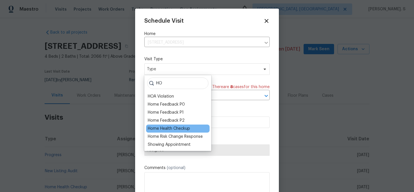
type input "HO"
click at [162, 127] on div "Home Health Checkup" at bounding box center [169, 129] width 42 height 6
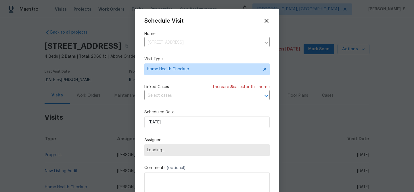
click at [182, 101] on div "Schedule Visit Home 3530 Glowing Horizon Rd, Pasadena, TX 77503 ​ Visit Type Ho…" at bounding box center [206, 114] width 125 height 193
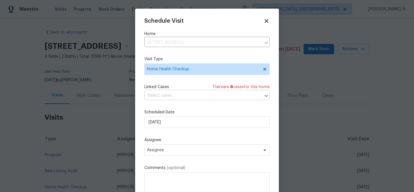
click at [183, 97] on input "text" at bounding box center [198, 95] width 109 height 9
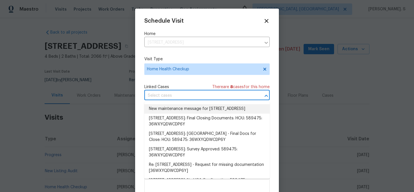
click at [181, 112] on li "New maintenance message for 3530 Glowing Horizon Rd , Pasadena, TX 77503" at bounding box center [206, 108] width 125 height 9
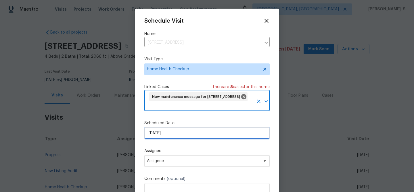
click at [165, 131] on input "[DATE]" at bounding box center [206, 133] width 125 height 11
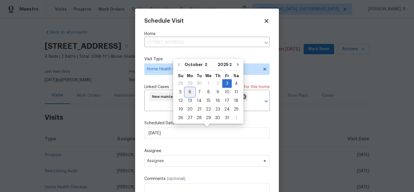
click at [191, 93] on div "6" at bounding box center [189, 92] width 9 height 8
type input "[DATE]"
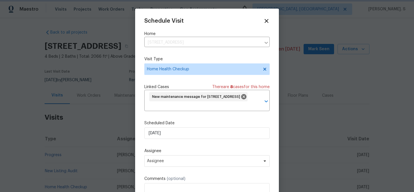
scroll to position [21, 0]
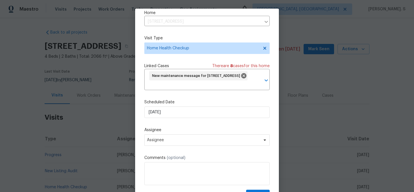
click at [168, 149] on div "Schedule Visit Home 3530 Glowing Horizon Rd, Pasadena, TX 77503 ​ Visit Type Ho…" at bounding box center [206, 99] width 125 height 204
click at [167, 139] on span "Assignee" at bounding box center [203, 140] width 113 height 5
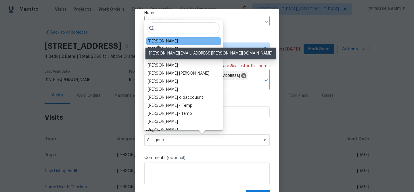
click at [160, 42] on div "[PERSON_NAME]" at bounding box center [163, 42] width 30 height 6
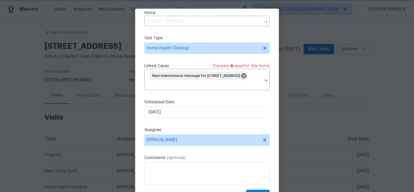
scroll to position [26, 0]
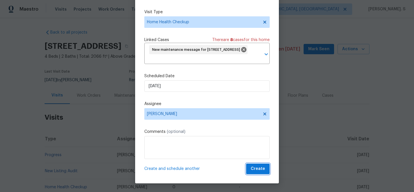
click at [254, 174] on button "Create" at bounding box center [258, 169] width 24 height 11
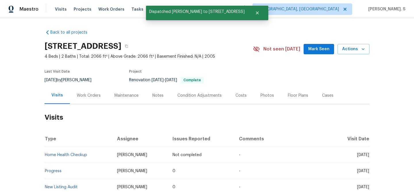
scroll to position [0, 0]
click at [72, 156] on link "Home Health Checkup" at bounding box center [66, 155] width 42 height 4
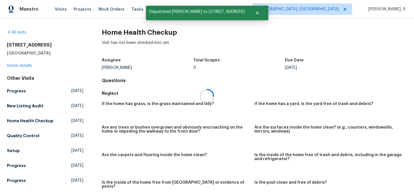
click at [110, 32] on h2 "Home Health Checkup" at bounding box center [254, 33] width 305 height 6
click at [109, 32] on h2 "Home Health Checkup" at bounding box center [254, 33] width 305 height 6
click at [117, 26] on div "All visits 3530 Glowing Horizon Rd Pasadena, TX 77503 Home details Other Visits…" at bounding box center [207, 105] width 414 height 174
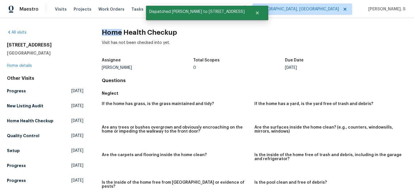
click at [117, 26] on div "All visits 3530 Glowing Horizon Rd Pasadena, TX 77503 Home details Other Visits…" at bounding box center [207, 105] width 414 height 174
copy h2 "Home Health Checkup"
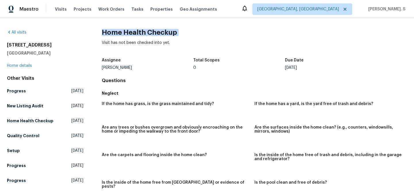
copy h2 "Home Health Checkup"
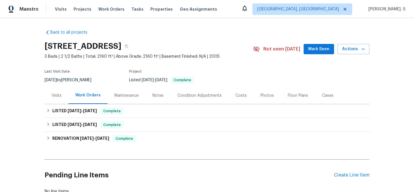
click at [57, 101] on div "Visits" at bounding box center [57, 95] width 24 height 17
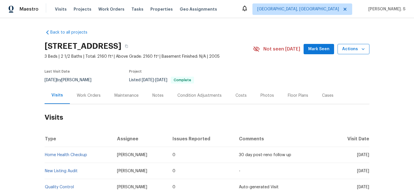
click at [346, 51] on span "Actions" at bounding box center [353, 49] width 23 height 7
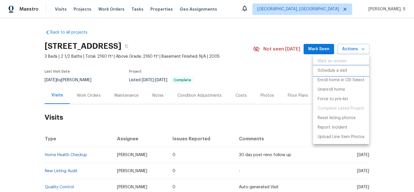
click at [339, 72] on p "Schedule a visit" at bounding box center [333, 71] width 30 height 6
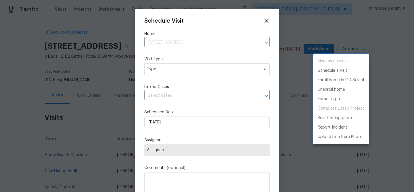
click at [164, 72] on div at bounding box center [207, 96] width 414 height 192
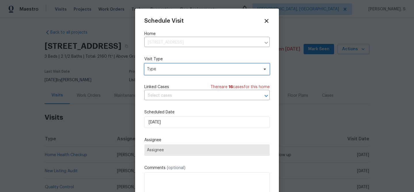
click at [164, 72] on span "Type" at bounding box center [206, 69] width 125 height 11
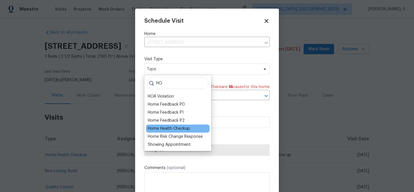
type input "HO"
click at [168, 130] on div "Home Health Checkup" at bounding box center [169, 129] width 42 height 6
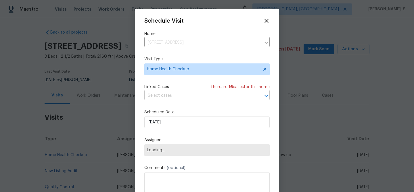
click at [174, 97] on input "text" at bounding box center [198, 95] width 109 height 9
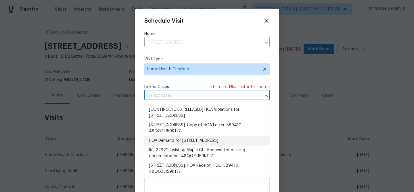
scroll to position [152, 0]
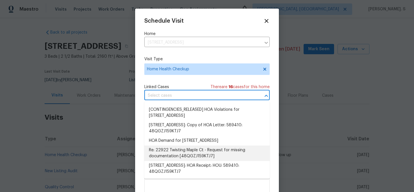
click at [139, 137] on div "Schedule Visit Home [STREET_ADDRESS] ​ Visit Type Home Health Checkup Linked Ca…" at bounding box center [207, 109] width 144 height 201
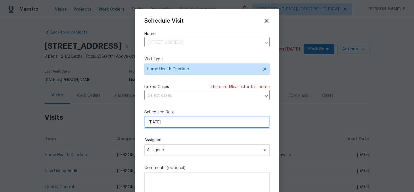
click at [167, 123] on input "[DATE]" at bounding box center [206, 122] width 125 height 11
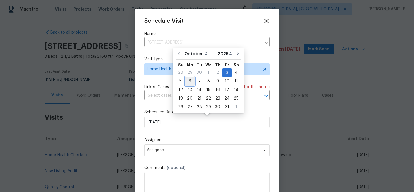
click at [188, 83] on div "6" at bounding box center [189, 81] width 9 height 8
type input "[DATE]"
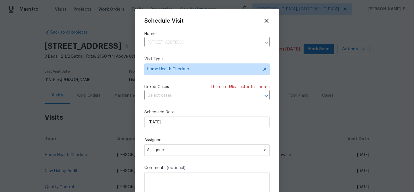
click at [181, 157] on div "Schedule Visit Home [STREET_ADDRESS] ​ Visit Type Home Health Checkup Linked Ca…" at bounding box center [206, 114] width 125 height 193
click at [181, 154] on span "Assignee" at bounding box center [206, 150] width 125 height 11
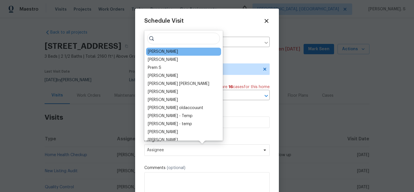
click at [162, 55] on div "[PERSON_NAME]" at bounding box center [183, 52] width 75 height 8
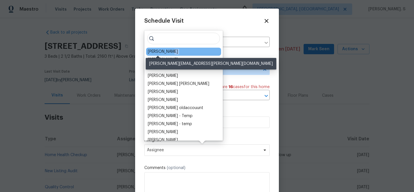
click at [161, 51] on div "[PERSON_NAME]" at bounding box center [163, 52] width 30 height 6
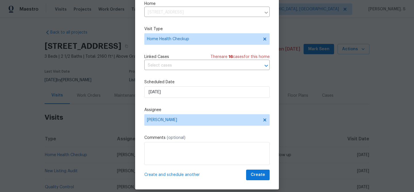
scroll to position [26, 0]
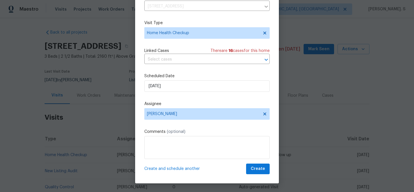
click at [258, 174] on div "Schedule Visit Home [STREET_ADDRESS] ​ Visit Type Home Health Checkup Linked Ca…" at bounding box center [207, 82] width 144 height 201
click at [258, 171] on span "Create" at bounding box center [258, 169] width 14 height 7
click at [67, 156] on link "Home Health Checkup" at bounding box center [66, 155] width 42 height 4
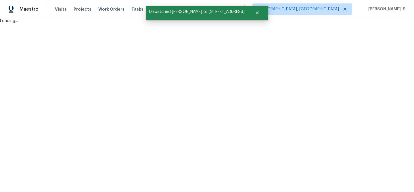
click at [67, 24] on html "Maestro Visits Projects Work Orders Tasks Properties Geo Assignments [GEOGRAPHI…" at bounding box center [207, 12] width 414 height 24
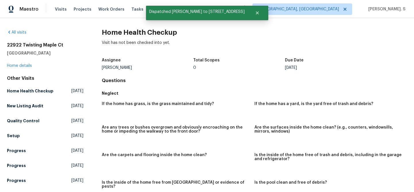
click at [103, 40] on div "Visit has not been checked into yet." at bounding box center [254, 47] width 305 height 15
click at [111, 35] on h2 "Home Health Checkup" at bounding box center [254, 33] width 305 height 6
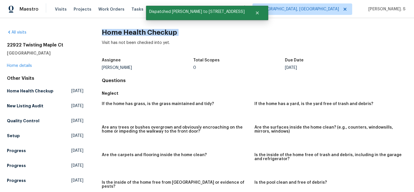
copy h2 "Home Health Checkup"
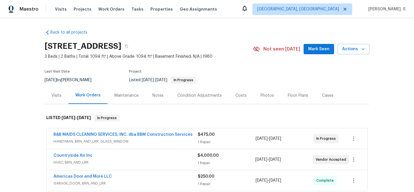
click at [52, 101] on div "Visits" at bounding box center [57, 95] width 24 height 17
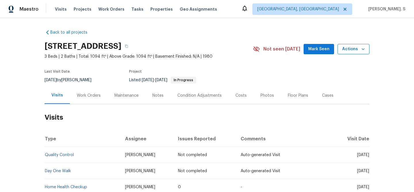
click at [346, 48] on span "Actions" at bounding box center [353, 49] width 23 height 7
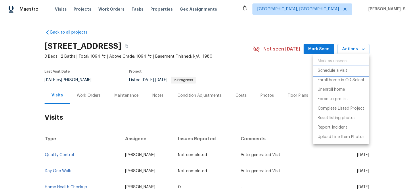
click at [334, 68] on p "Schedule a visit" at bounding box center [333, 71] width 30 height 6
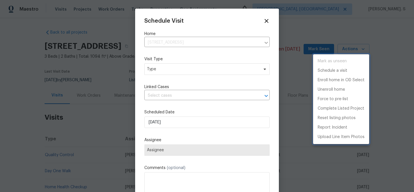
click at [171, 69] on div at bounding box center [207, 96] width 414 height 192
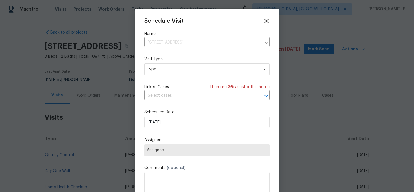
click at [155, 77] on div "Schedule Visit Home [STREET_ADDRESS] ​ Visit Type Type Linked Cases There are 2…" at bounding box center [206, 114] width 125 height 193
click at [164, 75] on span "Type" at bounding box center [206, 69] width 125 height 11
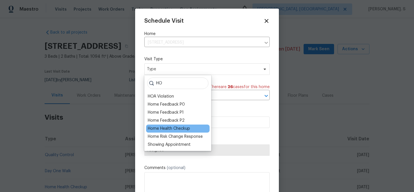
type input "HO"
click at [158, 131] on div "Home Health Checkup" at bounding box center [169, 129] width 42 height 6
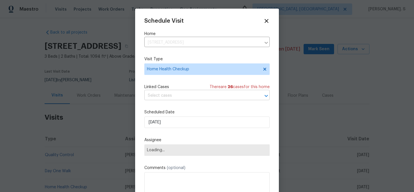
click at [190, 96] on input "text" at bounding box center [198, 95] width 109 height 9
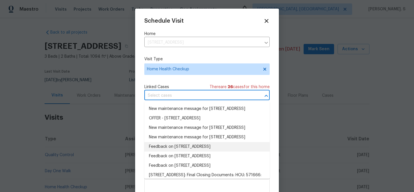
click at [150, 152] on li "Feedback on [STREET_ADDRESS]" at bounding box center [206, 146] width 125 height 9
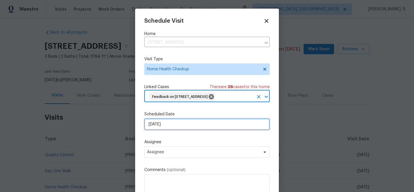
click at [182, 130] on input "[DATE]" at bounding box center [206, 124] width 125 height 11
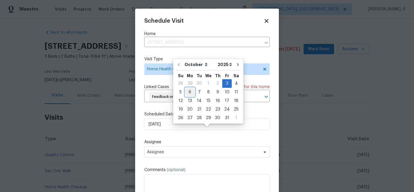
click at [190, 94] on div "6" at bounding box center [189, 92] width 9 height 8
type input "[DATE]"
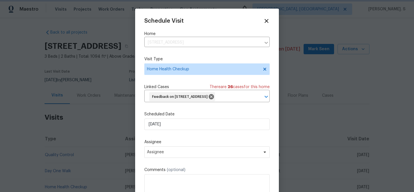
scroll to position [21, 0]
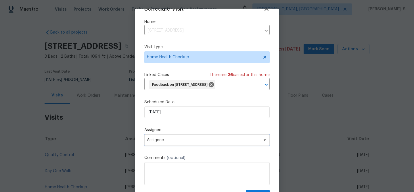
click at [171, 144] on span "Assignee" at bounding box center [206, 139] width 125 height 11
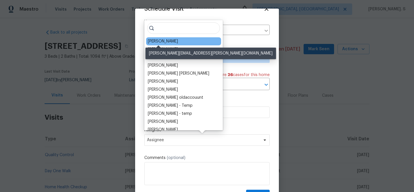
click at [164, 41] on div "[PERSON_NAME]" at bounding box center [163, 42] width 30 height 6
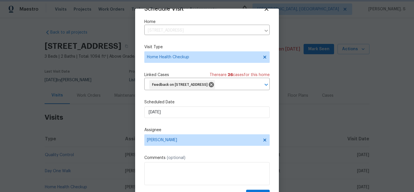
scroll to position [26, 0]
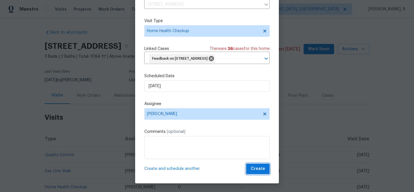
click at [260, 169] on span "Create" at bounding box center [258, 169] width 14 height 7
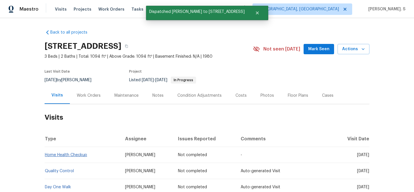
scroll to position [0, 0]
click at [65, 155] on link "Home Health Checkup" at bounding box center [66, 155] width 42 height 4
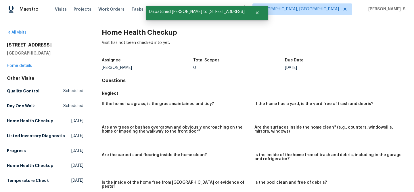
click at [145, 30] on h2 "Home Health Checkup" at bounding box center [254, 33] width 305 height 6
copy h2 "Home Health Checkup"
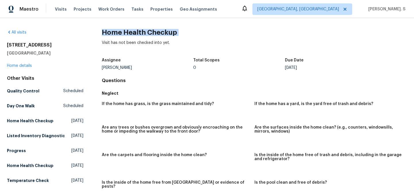
copy h2 "Home Health Checkup"
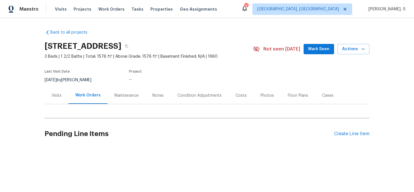
click at [56, 96] on div "Visits" at bounding box center [56, 96] width 10 height 6
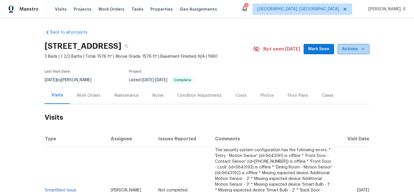
click at [355, 50] on span "Actions" at bounding box center [353, 49] width 23 height 7
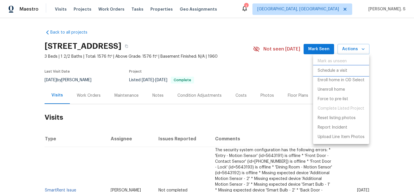
click at [349, 68] on li "Schedule a visit" at bounding box center [341, 70] width 56 height 9
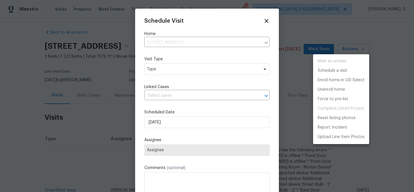
click at [193, 74] on div at bounding box center [207, 96] width 414 height 192
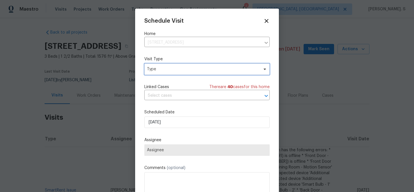
click at [191, 71] on span "Type" at bounding box center [203, 69] width 112 height 6
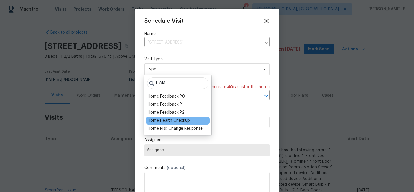
type input "HOM"
click at [174, 121] on div "Home Health Checkup" at bounding box center [169, 121] width 42 height 6
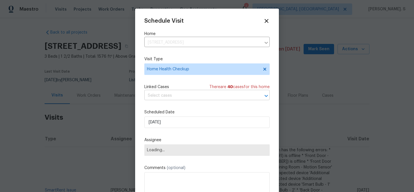
click at [199, 100] on input "text" at bounding box center [198, 95] width 109 height 9
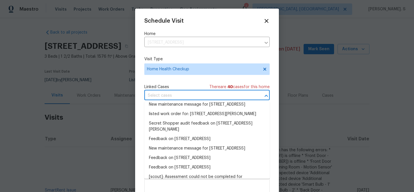
scroll to position [296, 0]
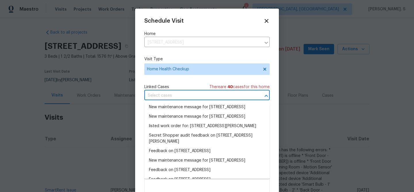
click at [179, 8] on li "Feedback on 4125 Rainbow View Dr, Indianapolis, IN 46221" at bounding box center [206, 2] width 125 height 9
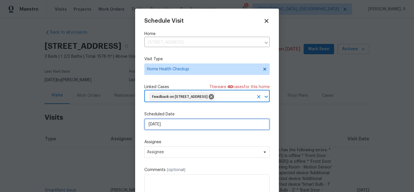
click at [174, 130] on input "[DATE]" at bounding box center [206, 124] width 125 height 11
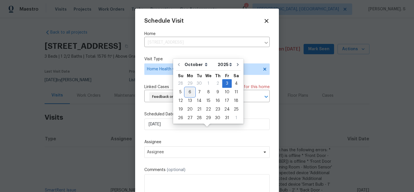
click at [186, 93] on div "6" at bounding box center [189, 92] width 9 height 8
type input "[DATE]"
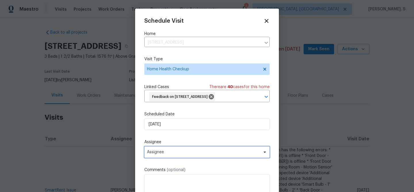
click at [182, 155] on span "Assignee" at bounding box center [203, 152] width 113 height 5
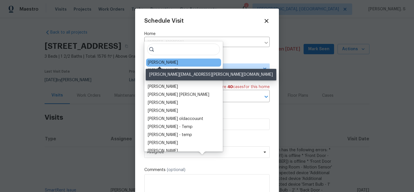
click at [160, 63] on div "[PERSON_NAME]" at bounding box center [163, 63] width 30 height 6
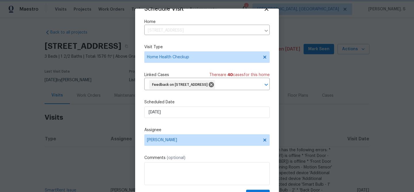
scroll to position [26, 0]
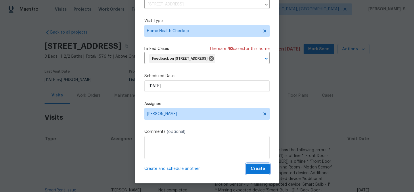
click at [255, 171] on span "Create" at bounding box center [258, 169] width 14 height 7
click at [81, 103] on div at bounding box center [207, 96] width 414 height 192
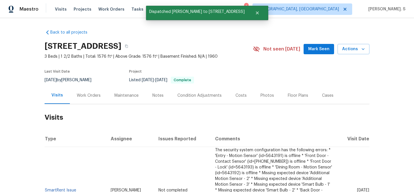
click at [81, 103] on div "Work Orders" at bounding box center [89, 95] width 38 height 17
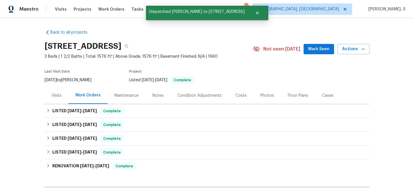
click at [63, 103] on div "Visits" at bounding box center [57, 95] width 24 height 17
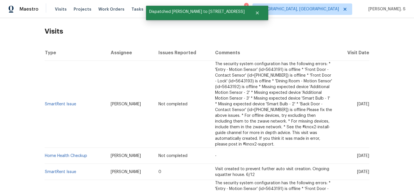
scroll to position [93, 0]
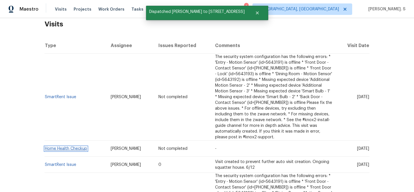
click at [70, 147] on link "Home Health Checkup" at bounding box center [66, 149] width 42 height 4
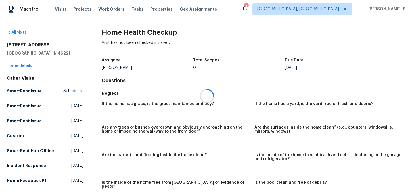
click at [118, 35] on div at bounding box center [207, 96] width 414 height 192
click at [118, 35] on h2 "Home Health Checkup" at bounding box center [254, 33] width 305 height 6
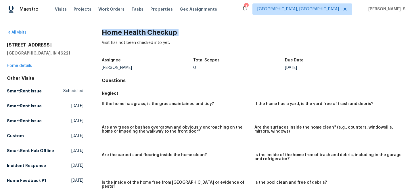
copy h2 "Home Health Checkup"
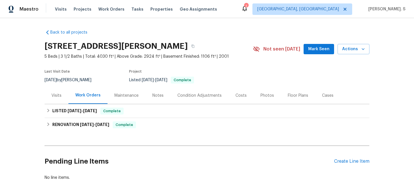
click at [56, 93] on div "Visits" at bounding box center [56, 96] width 10 height 6
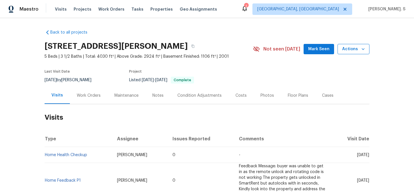
click at [350, 48] on span "Actions" at bounding box center [353, 49] width 23 height 7
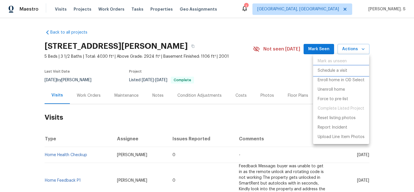
click at [338, 72] on p "Schedule a visit" at bounding box center [333, 71] width 30 height 6
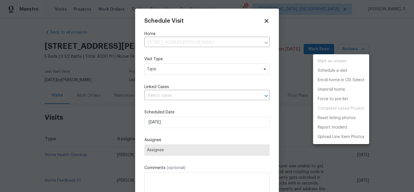
click at [213, 73] on div at bounding box center [207, 96] width 414 height 192
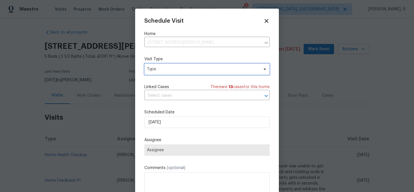
click at [193, 73] on span "Type" at bounding box center [206, 69] width 125 height 11
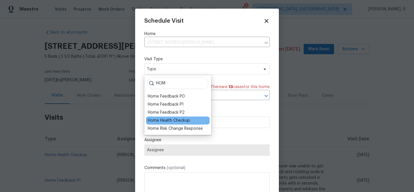
type input "HOM"
click at [176, 118] on div "Home Health Checkup" at bounding box center [169, 121] width 42 height 6
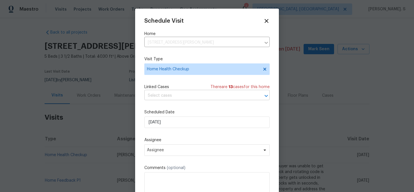
click at [172, 99] on input "text" at bounding box center [198, 95] width 109 height 9
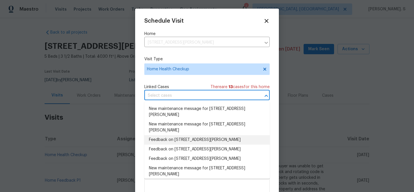
click at [164, 141] on li "Feedback on [STREET_ADDRESS][PERSON_NAME]" at bounding box center [206, 139] width 125 height 9
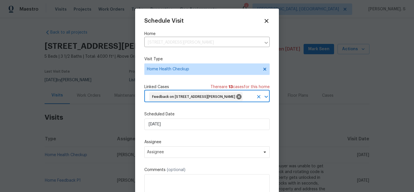
click at [169, 132] on div "Schedule Visit Home [STREET_ADDRESS] ​ Visit Type Home Health Checkup Linked Ca…" at bounding box center [206, 115] width 125 height 195
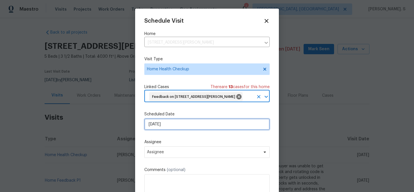
click at [173, 121] on input "[DATE]" at bounding box center [206, 124] width 125 height 11
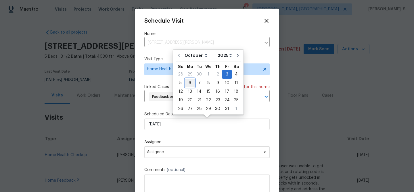
click at [189, 84] on div "6" at bounding box center [189, 83] width 9 height 8
type input "[DATE]"
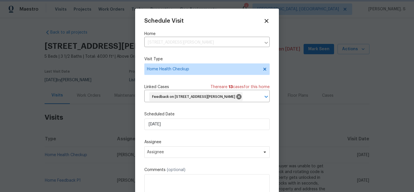
scroll to position [12, 0]
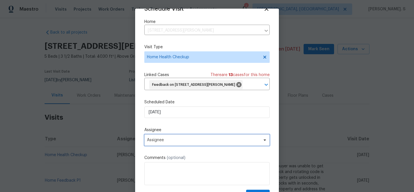
click at [177, 143] on span "Assignee" at bounding box center [206, 139] width 125 height 11
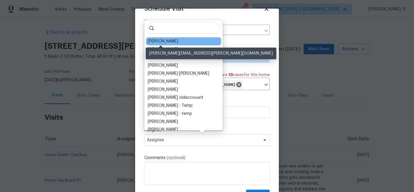
click at [164, 41] on div "[PERSON_NAME]" at bounding box center [163, 42] width 30 height 6
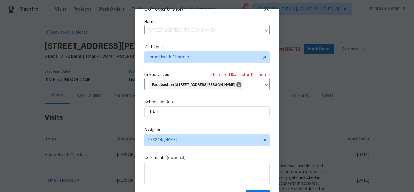
scroll to position [26, 0]
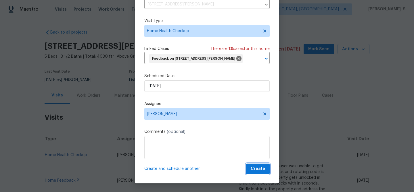
click at [259, 173] on button "Create" at bounding box center [258, 169] width 24 height 11
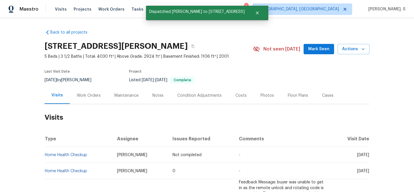
scroll to position [0, 0]
click at [82, 153] on link "Home Health Checkup" at bounding box center [66, 155] width 42 height 4
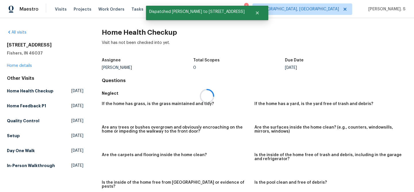
click at [118, 37] on div at bounding box center [207, 96] width 414 height 192
click at [124, 32] on h2 "Home Health Checkup" at bounding box center [254, 33] width 305 height 6
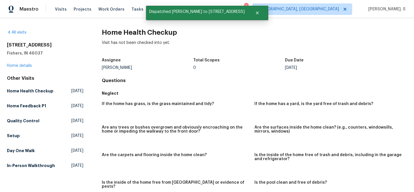
click at [124, 32] on h2 "Home Health Checkup" at bounding box center [254, 33] width 305 height 6
copy h2 "Home Health Checkup"
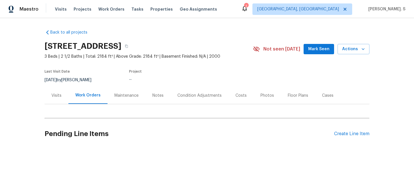
click at [48, 88] on div "Visits" at bounding box center [57, 95] width 24 height 17
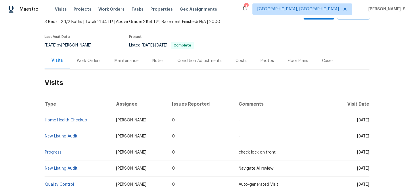
scroll to position [21, 0]
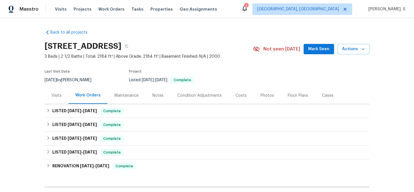
click at [56, 95] on div "Visits" at bounding box center [56, 96] width 10 height 6
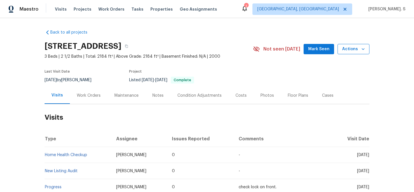
click at [348, 51] on span "Actions" at bounding box center [353, 49] width 23 height 7
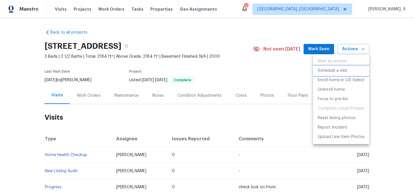
click at [335, 74] on li "Schedule a visit" at bounding box center [341, 70] width 56 height 9
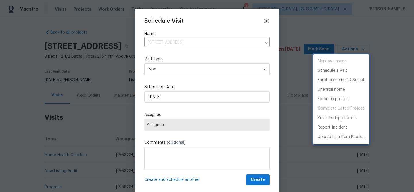
click at [181, 73] on div at bounding box center [207, 96] width 414 height 192
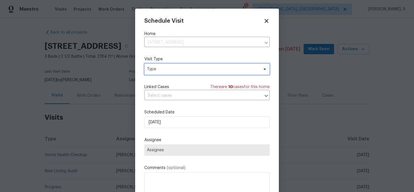
click at [170, 71] on span "Type" at bounding box center [203, 69] width 112 height 6
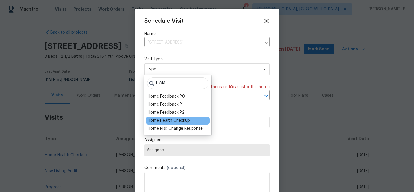
type input "HOM"
click at [169, 117] on div "Home Health Checkup" at bounding box center [178, 121] width 64 height 8
click at [164, 119] on div "Home Health Checkup" at bounding box center [169, 121] width 42 height 6
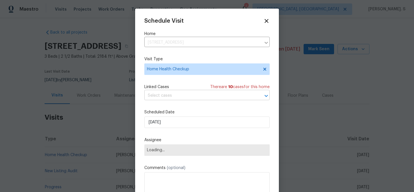
click at [204, 94] on input "text" at bounding box center [198, 95] width 109 height 9
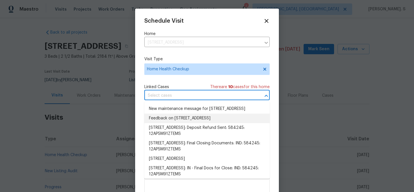
click at [178, 123] on li "Feedback on [STREET_ADDRESS]" at bounding box center [206, 118] width 125 height 9
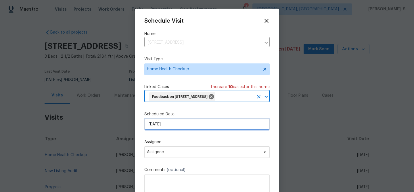
click at [160, 130] on input "[DATE]" at bounding box center [206, 124] width 125 height 11
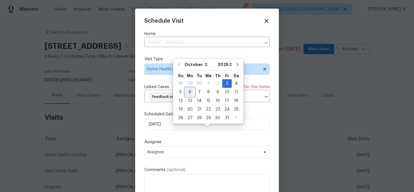
click at [188, 93] on div "6" at bounding box center [189, 92] width 9 height 8
type input "[DATE]"
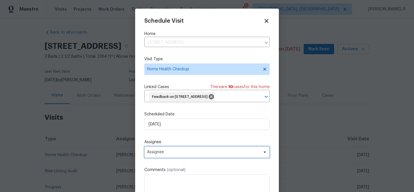
click at [170, 158] on span "Assignee" at bounding box center [206, 152] width 125 height 11
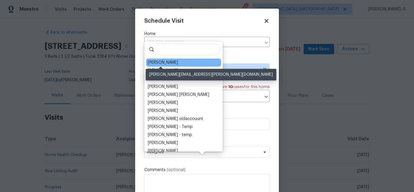
click at [152, 61] on div "[PERSON_NAME]" at bounding box center [163, 63] width 30 height 6
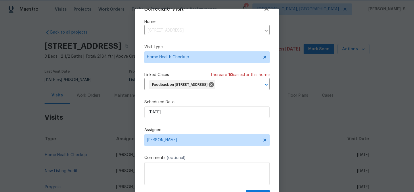
scroll to position [26, 0]
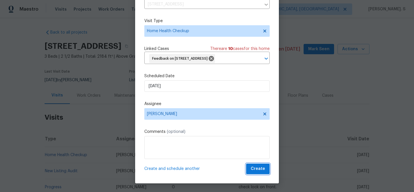
click at [251, 170] on button "Create" at bounding box center [258, 169] width 24 height 11
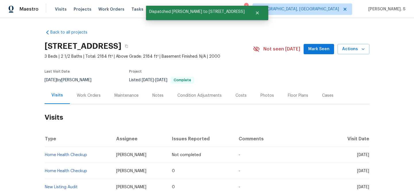
scroll to position [0, 0]
click at [75, 153] on link "Home Health Checkup" at bounding box center [66, 155] width 42 height 4
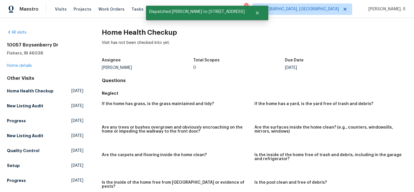
click at [126, 35] on h2 "Home Health Checkup" at bounding box center [254, 33] width 305 height 6
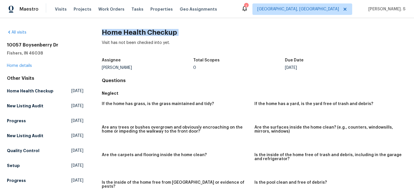
copy h2 "Home Health Checkup"
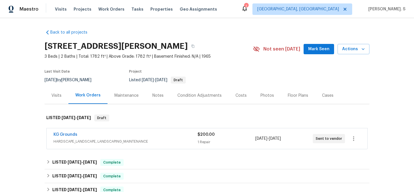
click at [61, 100] on div "Visits" at bounding box center [57, 95] width 24 height 17
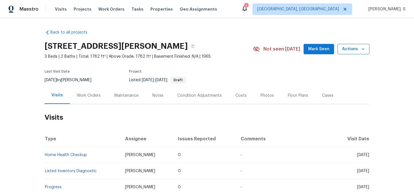
click at [352, 46] on span "Actions" at bounding box center [353, 49] width 23 height 7
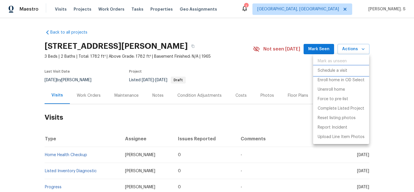
click at [341, 68] on p "Schedule a visit" at bounding box center [333, 71] width 30 height 6
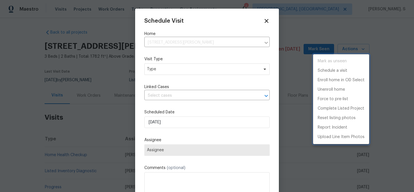
click at [173, 68] on div at bounding box center [207, 96] width 414 height 192
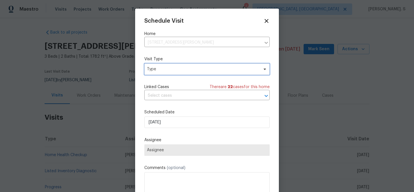
click at [145, 70] on span "Type" at bounding box center [206, 69] width 125 height 11
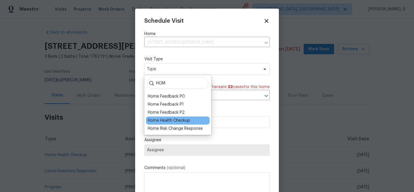
type input "HOM"
click at [171, 121] on div "Home Health Checkup" at bounding box center [169, 121] width 42 height 6
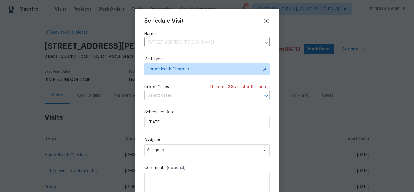
click at [193, 99] on input "text" at bounding box center [198, 95] width 109 height 9
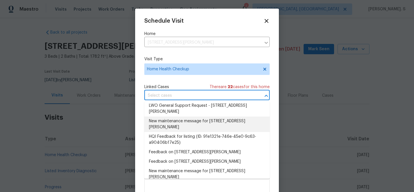
scroll to position [22, 0]
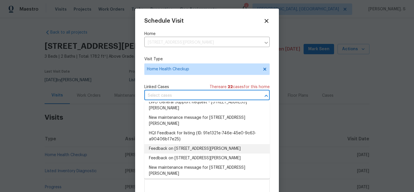
click at [175, 148] on li "Feedback on [STREET_ADDRESS][PERSON_NAME]" at bounding box center [206, 148] width 125 height 9
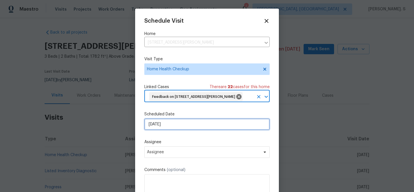
click at [168, 127] on input "[DATE]" at bounding box center [206, 124] width 125 height 11
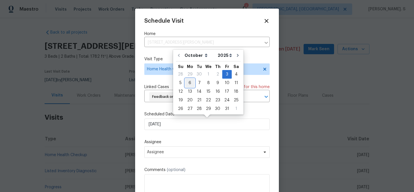
click at [189, 86] on div "6" at bounding box center [189, 83] width 9 height 8
type input "[DATE]"
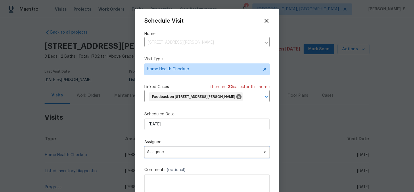
click at [177, 155] on span "Assignee" at bounding box center [206, 152] width 125 height 11
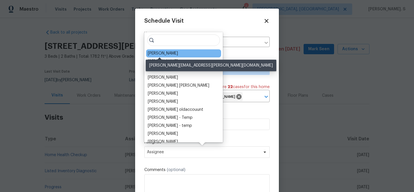
click at [163, 52] on div "[PERSON_NAME]" at bounding box center [163, 54] width 30 height 6
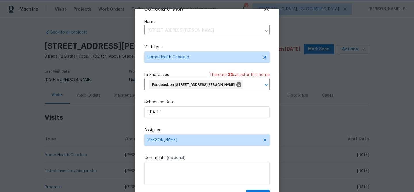
scroll to position [26, 0]
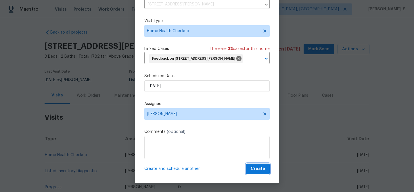
click at [260, 171] on span "Create" at bounding box center [258, 169] width 14 height 7
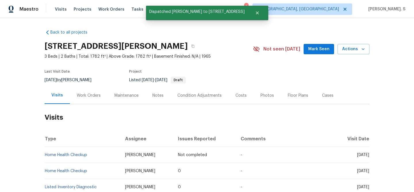
scroll to position [0, 0]
click at [79, 155] on link "Home Health Checkup" at bounding box center [66, 155] width 42 height 4
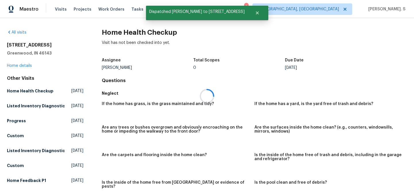
click at [116, 30] on div at bounding box center [207, 96] width 414 height 192
click at [116, 30] on h2 "Home Health Checkup" at bounding box center [254, 33] width 305 height 6
copy h2 "Home Health Checkup"
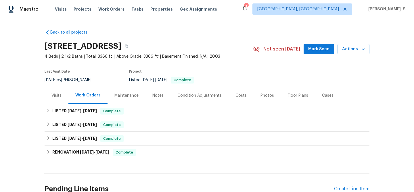
click at [58, 94] on div "Visits" at bounding box center [56, 96] width 10 height 6
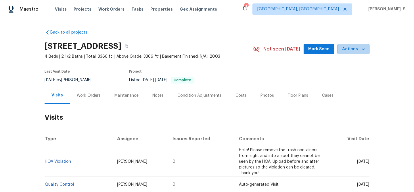
click at [358, 45] on button "Actions" at bounding box center [353, 49] width 32 height 11
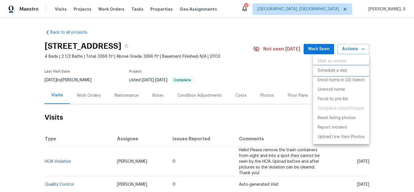
click at [332, 69] on p "Schedule a visit" at bounding box center [333, 71] width 30 height 6
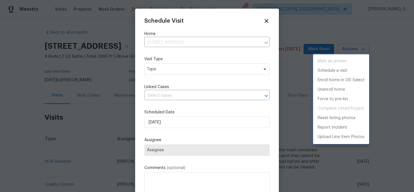
click at [164, 72] on div at bounding box center [207, 96] width 414 height 192
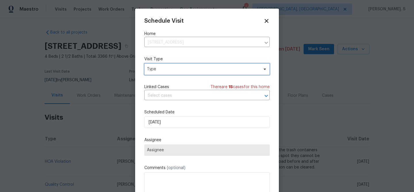
click at [151, 66] on span "Type" at bounding box center [206, 69] width 125 height 11
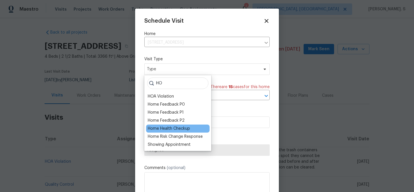
type input "HO"
click at [174, 130] on div "Home Health Checkup" at bounding box center [169, 129] width 42 height 6
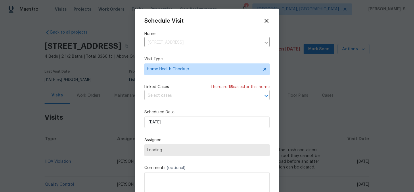
click at [175, 95] on input "text" at bounding box center [198, 95] width 109 height 9
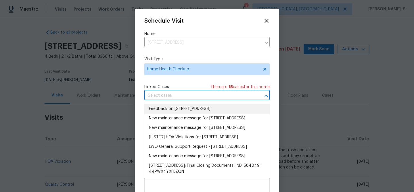
click at [171, 109] on li "Feedback on [STREET_ADDRESS]" at bounding box center [206, 108] width 125 height 9
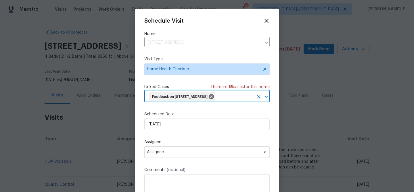
click at [156, 127] on div "Scheduled Date [DATE]" at bounding box center [206, 121] width 125 height 19
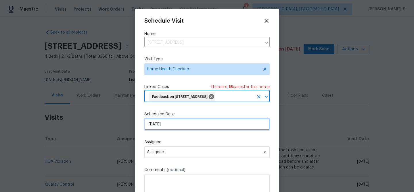
click at [156, 130] on input "[DATE]" at bounding box center [206, 124] width 125 height 11
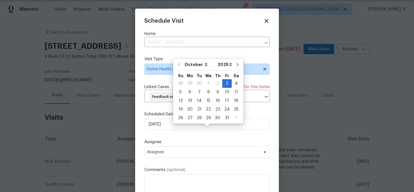
click at [156, 127] on div "Scheduled Date [DATE]" at bounding box center [206, 121] width 125 height 19
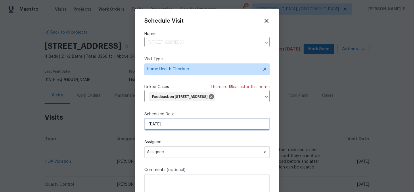
click at [160, 130] on input "[DATE]" at bounding box center [206, 124] width 125 height 11
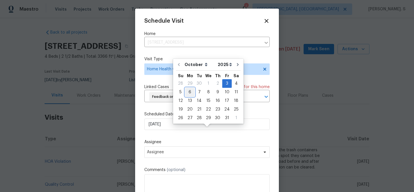
click at [192, 94] on div "6" at bounding box center [189, 92] width 9 height 8
type input "[DATE]"
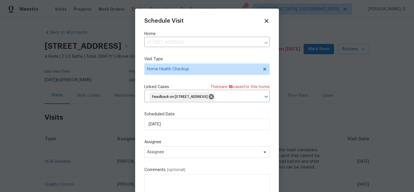
click at [182, 169] on div "Schedule Visit Home [STREET_ADDRESS] ​ Visit Type Home Health Checkup Linked Ca…" at bounding box center [206, 115] width 125 height 195
click at [181, 155] on span "Assignee" at bounding box center [203, 152] width 113 height 5
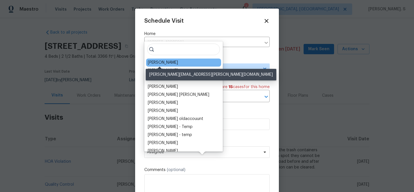
click at [162, 60] on div "[PERSON_NAME]" at bounding box center [163, 63] width 30 height 6
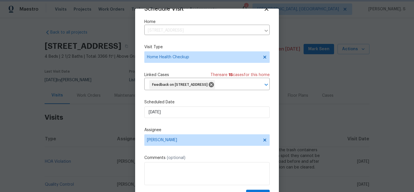
scroll to position [26, 0]
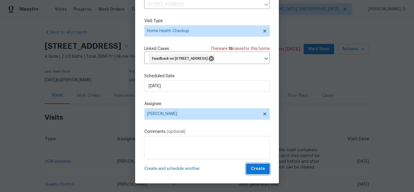
click at [258, 173] on button "Create" at bounding box center [258, 169] width 24 height 11
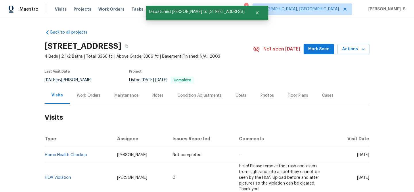
scroll to position [0, 0]
click at [75, 155] on link "Home Health Checkup" at bounding box center [66, 155] width 42 height 4
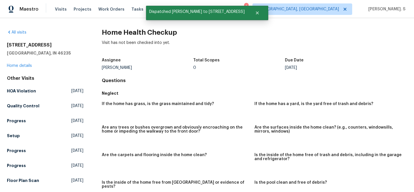
click at [122, 34] on h2 "Home Health Checkup" at bounding box center [254, 33] width 305 height 6
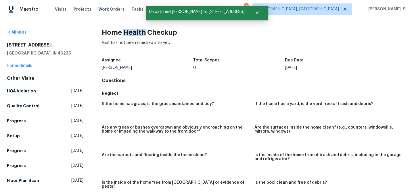
click at [122, 34] on h2 "Home Health Checkup" at bounding box center [254, 33] width 305 height 6
copy h2 "Home Health Checkup"
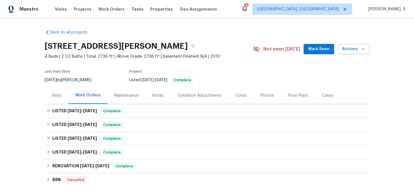
click at [58, 93] on div "Visits" at bounding box center [56, 96] width 10 height 6
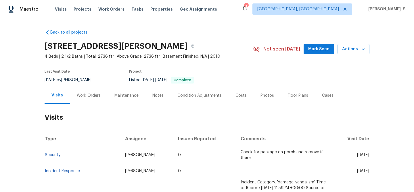
scroll to position [16, 0]
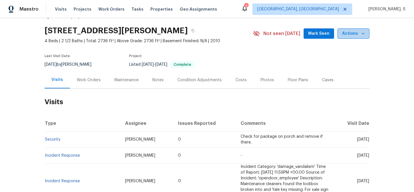
click at [364, 35] on icon "button" at bounding box center [363, 34] width 6 height 6
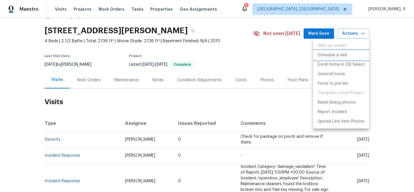
click at [331, 54] on p "Schedule a visit" at bounding box center [333, 55] width 30 height 6
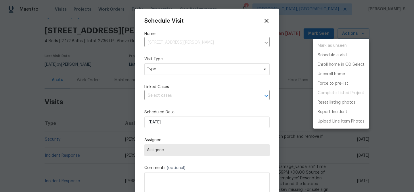
click at [170, 70] on div at bounding box center [207, 96] width 414 height 192
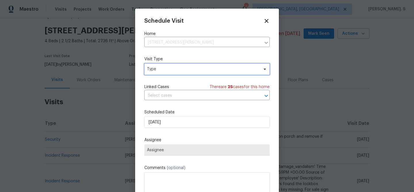
click at [152, 70] on span "Type" at bounding box center [203, 69] width 112 height 6
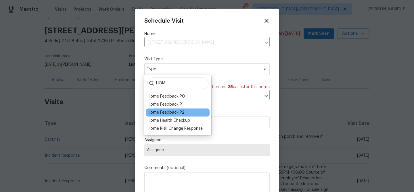
type input "HOM"
click at [159, 116] on div "Home Feedback P2" at bounding box center [178, 113] width 64 height 8
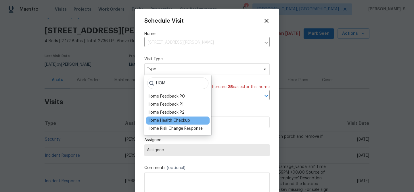
click at [162, 120] on div "Home Health Checkup" at bounding box center [169, 121] width 42 height 6
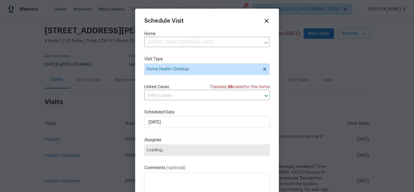
click at [178, 91] on div "Linked Cases There are 25 case s for this home ​" at bounding box center [206, 92] width 125 height 16
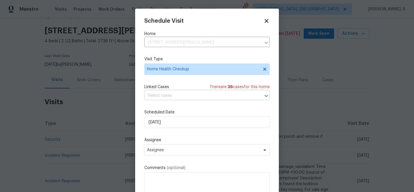
click at [177, 96] on input "text" at bounding box center [198, 95] width 109 height 9
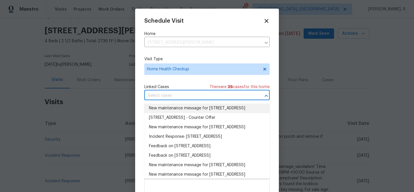
scroll to position [53, 0]
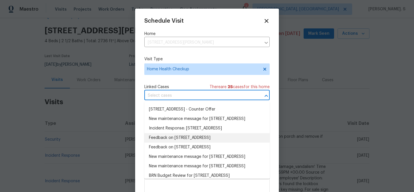
click at [170, 143] on li "Feedback on [STREET_ADDRESS]" at bounding box center [206, 137] width 125 height 9
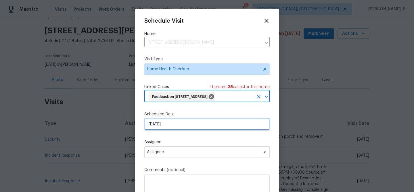
click at [182, 120] on input "[DATE]" at bounding box center [206, 124] width 125 height 11
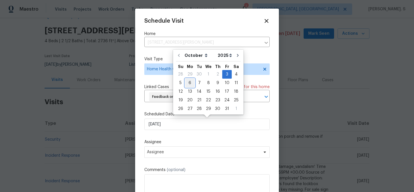
click at [190, 82] on div "6" at bounding box center [189, 83] width 9 height 8
type input "[DATE]"
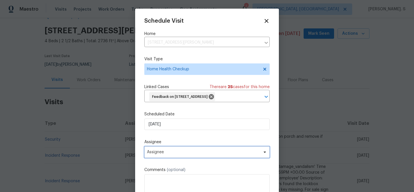
click at [177, 150] on span "Assignee" at bounding box center [206, 152] width 125 height 11
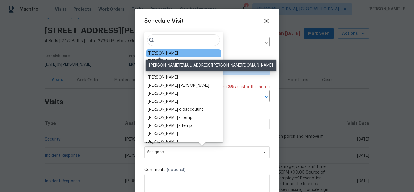
click at [165, 54] on div "[PERSON_NAME]" at bounding box center [163, 54] width 30 height 6
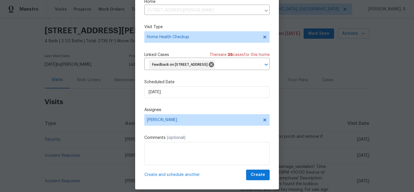
scroll to position [26, 0]
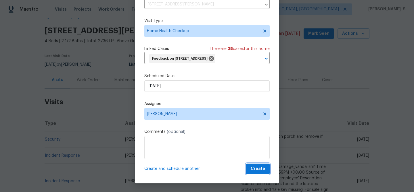
click at [254, 172] on span "Create" at bounding box center [258, 169] width 14 height 7
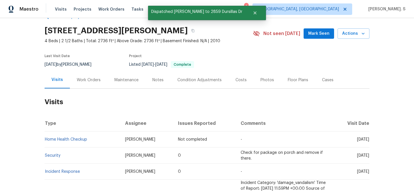
scroll to position [0, 0]
click at [69, 141] on link "Home Health Checkup" at bounding box center [66, 140] width 42 height 4
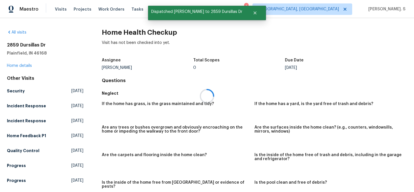
click at [116, 31] on div at bounding box center [207, 96] width 414 height 192
click at [116, 31] on h2 "Home Health Checkup" at bounding box center [254, 33] width 305 height 6
copy h2 "Home Health Checkup"
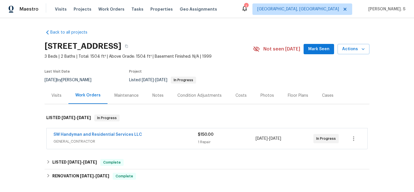
click at [48, 93] on div "Visits" at bounding box center [57, 95] width 24 height 17
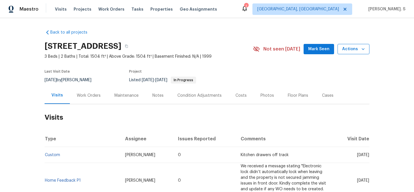
click at [356, 50] on span "Actions" at bounding box center [353, 49] width 23 height 7
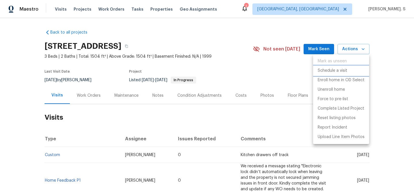
click at [343, 66] on li "Schedule a visit" at bounding box center [341, 70] width 56 height 9
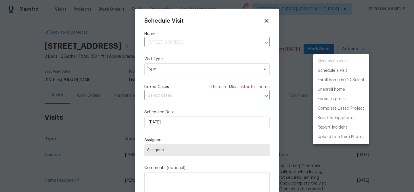
click at [167, 67] on div at bounding box center [207, 96] width 414 height 192
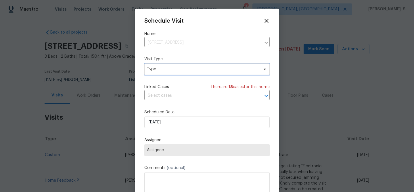
click at [162, 68] on span "Type" at bounding box center [203, 69] width 112 height 6
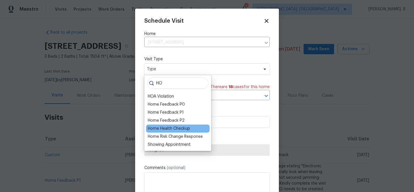
type input "HO"
click at [170, 128] on div "Home Health Checkup" at bounding box center [169, 129] width 42 height 6
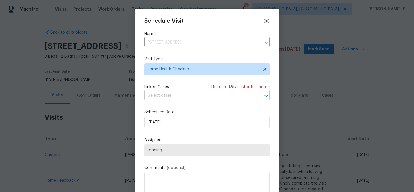
click at [184, 96] on input "text" at bounding box center [198, 95] width 109 height 9
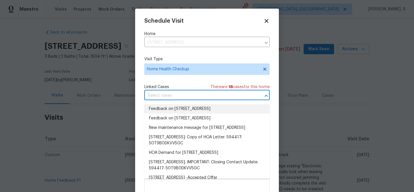
click at [177, 112] on li "Feedback on [STREET_ADDRESS]" at bounding box center [206, 108] width 125 height 9
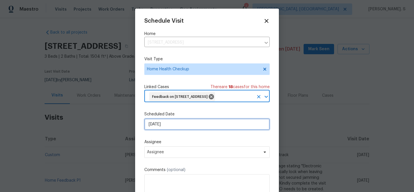
click at [178, 130] on input "[DATE]" at bounding box center [206, 124] width 125 height 11
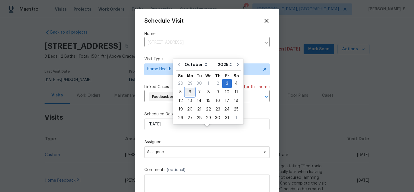
click at [188, 94] on div "6" at bounding box center [189, 92] width 9 height 8
type input "[DATE]"
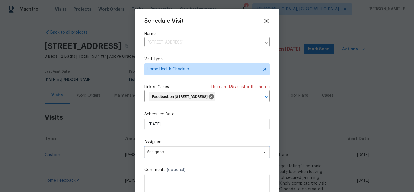
click at [180, 155] on span "Assignee" at bounding box center [203, 152] width 113 height 5
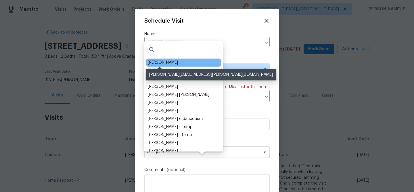
click at [153, 63] on div "[PERSON_NAME]" at bounding box center [163, 63] width 30 height 6
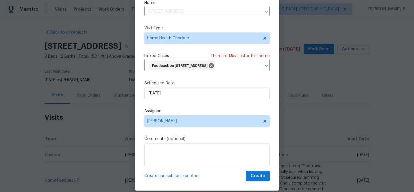
scroll to position [26, 0]
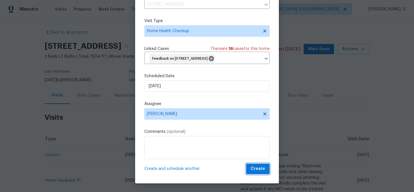
click at [265, 173] on button "Create" at bounding box center [258, 169] width 24 height 11
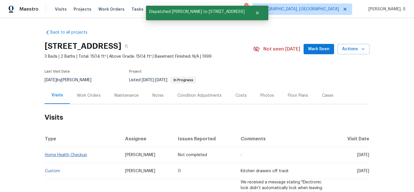
scroll to position [0, 0]
click at [68, 154] on link "Home Health Checkup" at bounding box center [66, 155] width 42 height 4
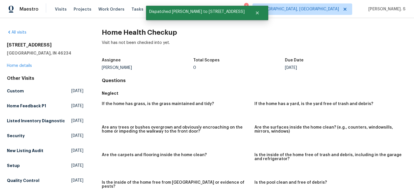
click at [128, 42] on div "Visit has not been checked into yet." at bounding box center [254, 47] width 305 height 15
click at [141, 25] on div "All visits [STREET_ADDRESS] Home details Other Visits Custom [DATE] Home Feedba…" at bounding box center [207, 105] width 414 height 174
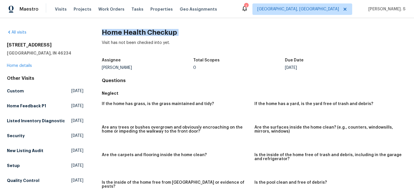
click at [148, 27] on div "All visits [STREET_ADDRESS] Home details Other Visits Custom [DATE] Home Feedba…" at bounding box center [207, 105] width 414 height 174
